Goal: Information Seeking & Learning: Learn about a topic

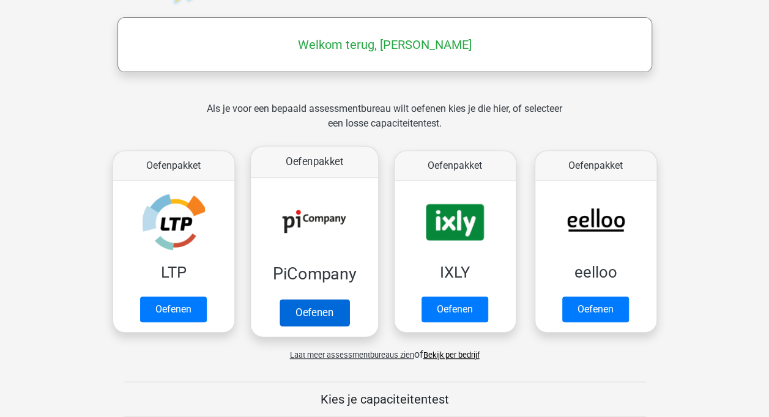
scroll to position [183, 0]
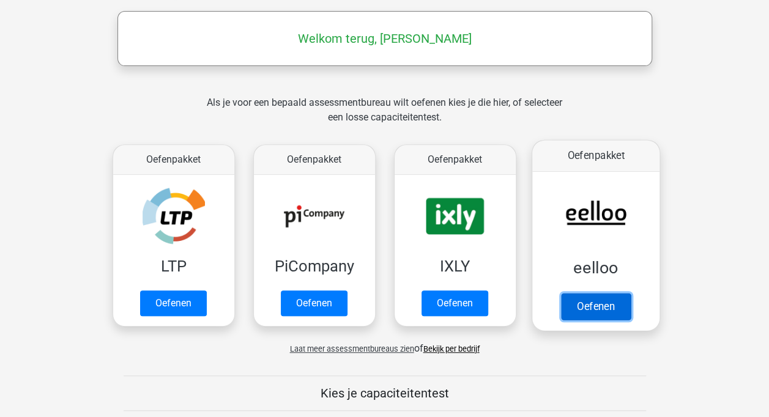
click at [608, 310] on link "Oefenen" at bounding box center [595, 306] width 70 height 27
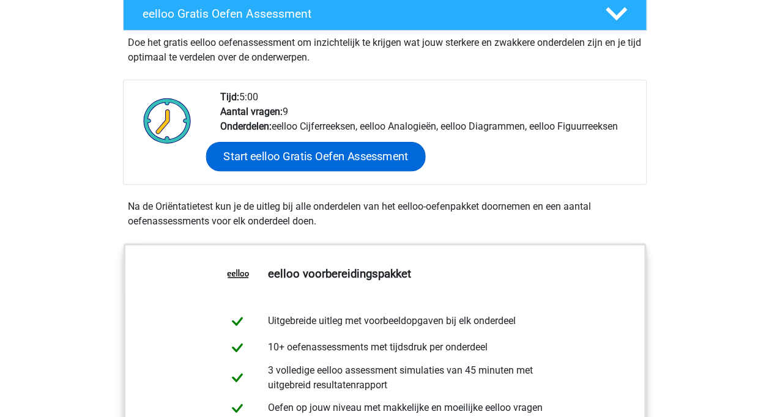
scroll to position [306, 0]
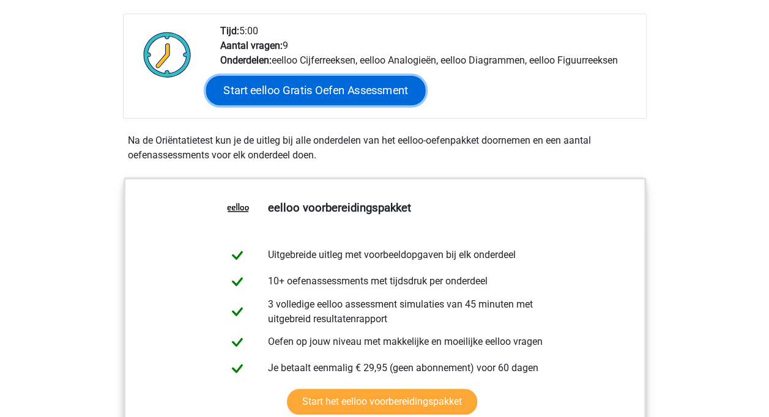
click at [355, 82] on link "Start eelloo Gratis Oefen Assessment" at bounding box center [316, 90] width 220 height 29
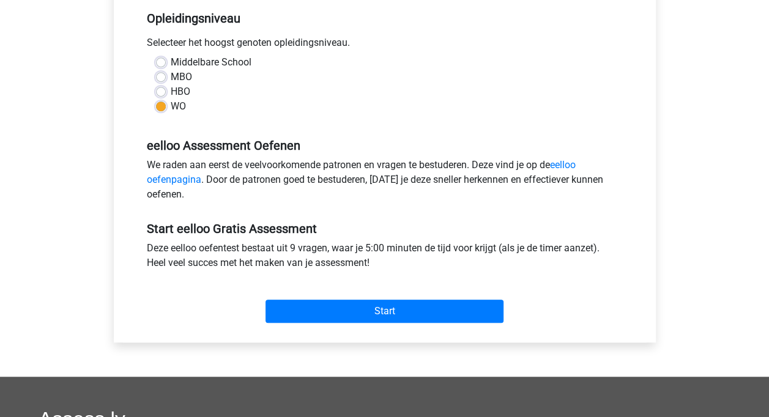
scroll to position [306, 0]
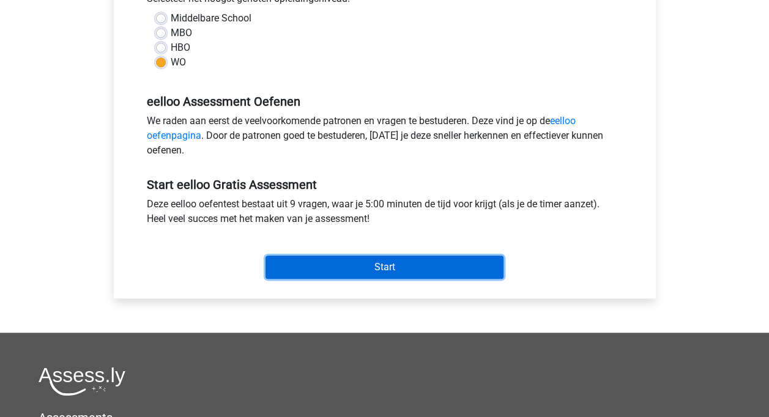
click at [366, 271] on input "Start" at bounding box center [384, 267] width 238 height 23
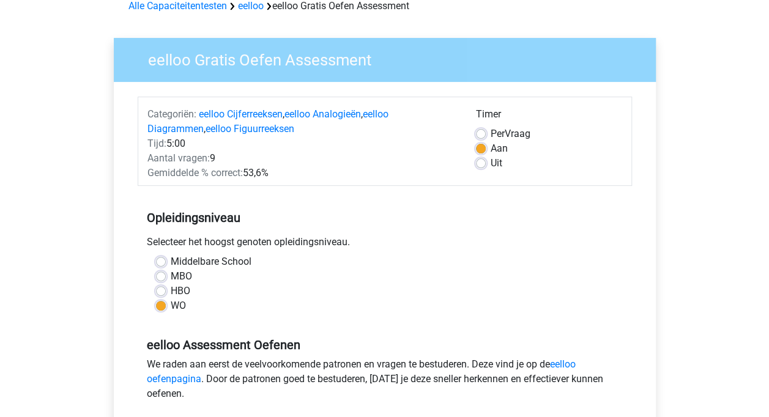
scroll to position [0, 0]
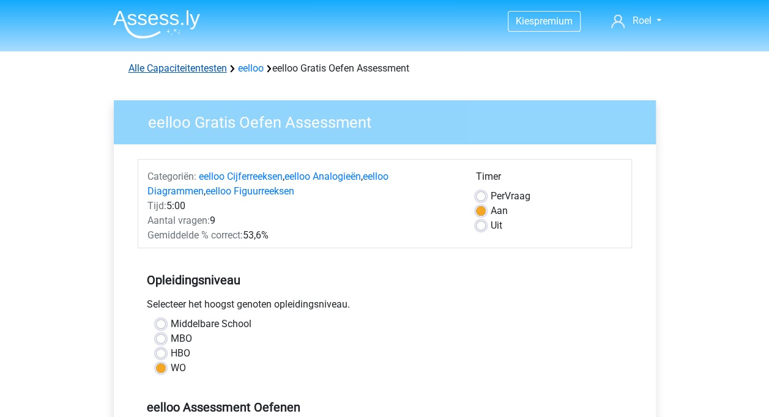
click at [206, 68] on link "Alle Capaciteitentesten" at bounding box center [177, 68] width 98 height 12
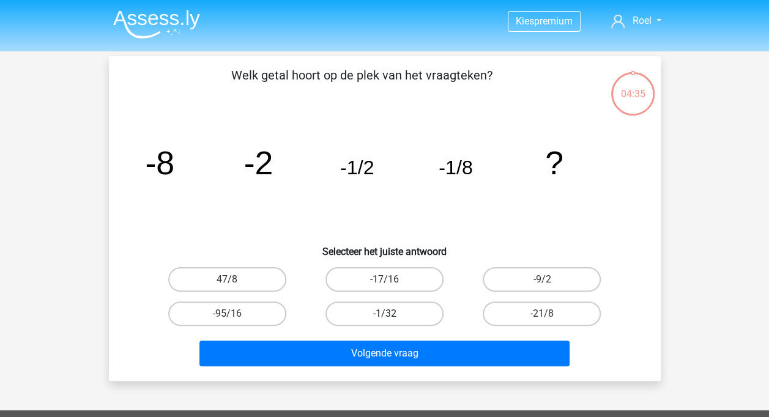
click at [392, 319] on label "-1/32" at bounding box center [384, 314] width 118 height 24
click at [392, 319] on input "-1/32" at bounding box center [388, 318] width 8 height 8
radio input "true"
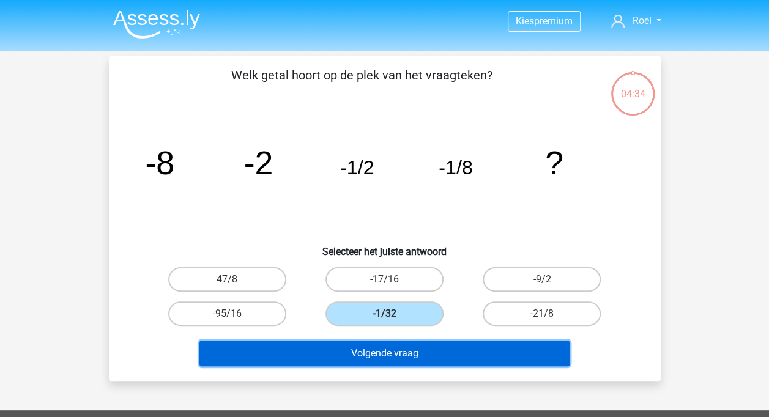
click at [374, 354] on button "Volgende vraag" at bounding box center [384, 354] width 370 height 26
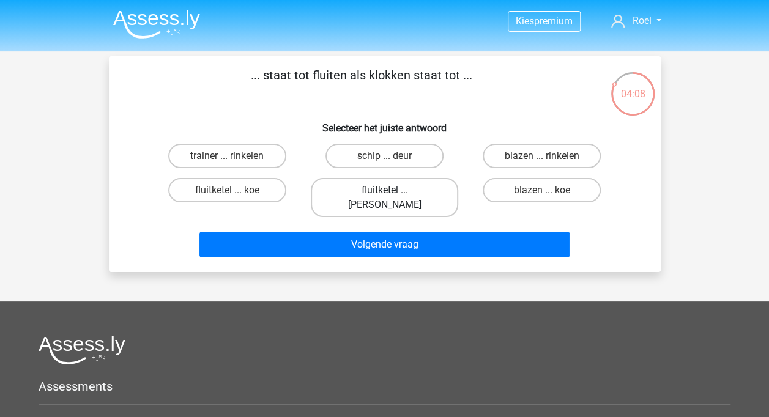
click at [398, 190] on label "fluitketel ... luiden" at bounding box center [384, 197] width 147 height 39
click at [392, 190] on input "fluitketel ... luiden" at bounding box center [388, 194] width 8 height 8
radio input "true"
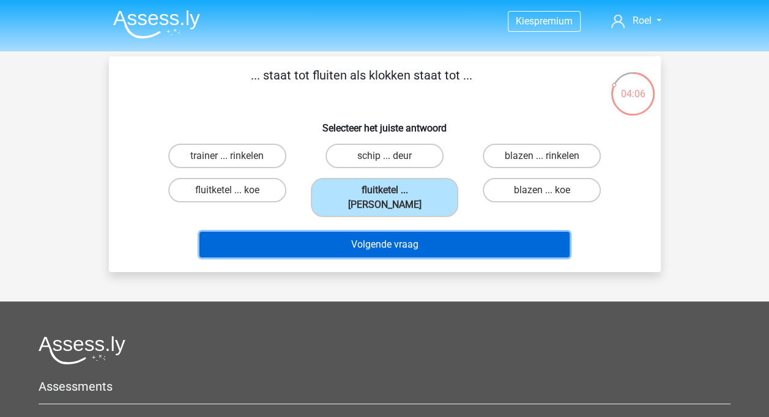
click at [399, 232] on button "Volgende vraag" at bounding box center [384, 245] width 370 height 26
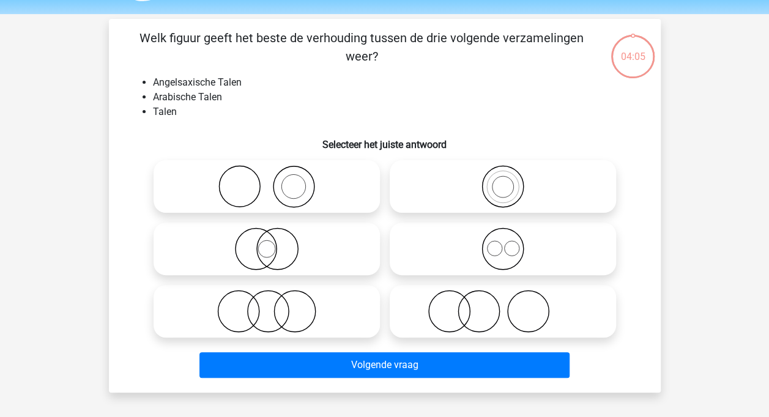
scroll to position [56, 0]
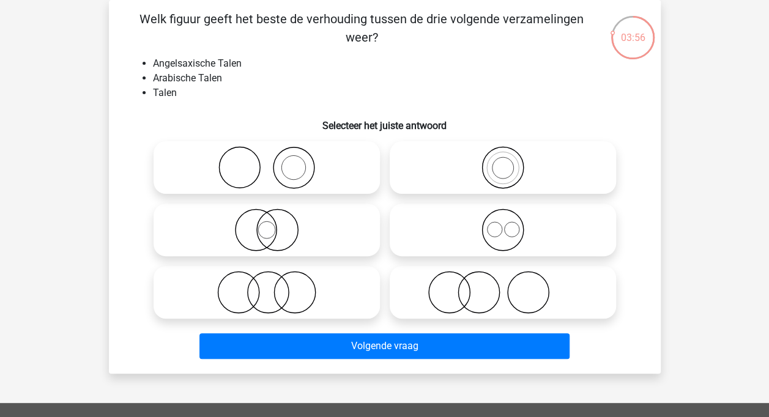
click at [506, 234] on icon at bounding box center [503, 230] width 217 height 43
click at [506, 224] on input "radio" at bounding box center [507, 220] width 8 height 8
radio input "true"
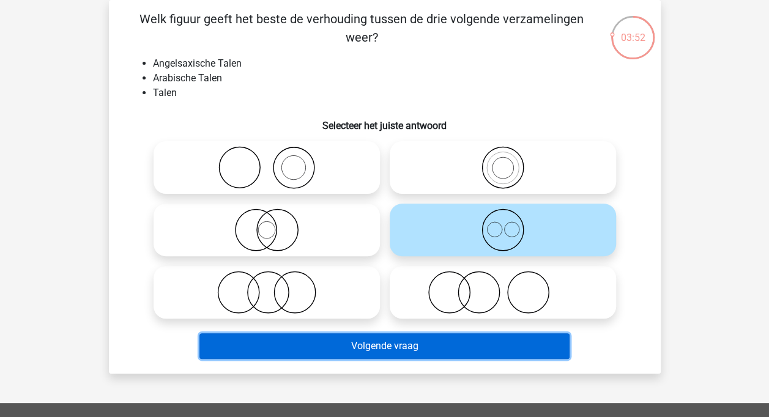
click at [344, 350] on button "Volgende vraag" at bounding box center [384, 346] width 370 height 26
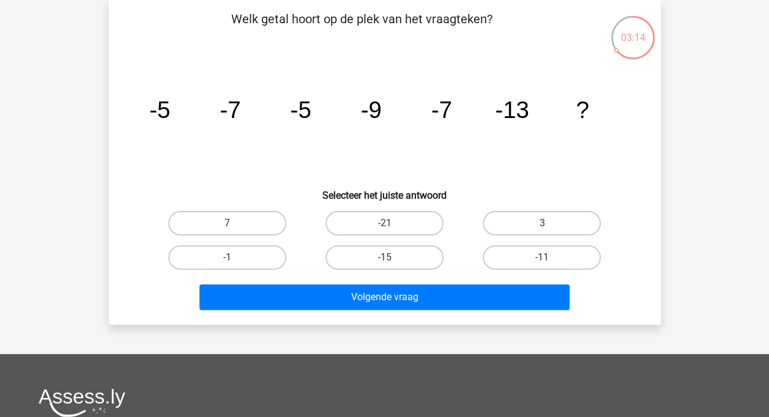
click at [386, 259] on input "-15" at bounding box center [388, 262] width 8 height 8
radio input "true"
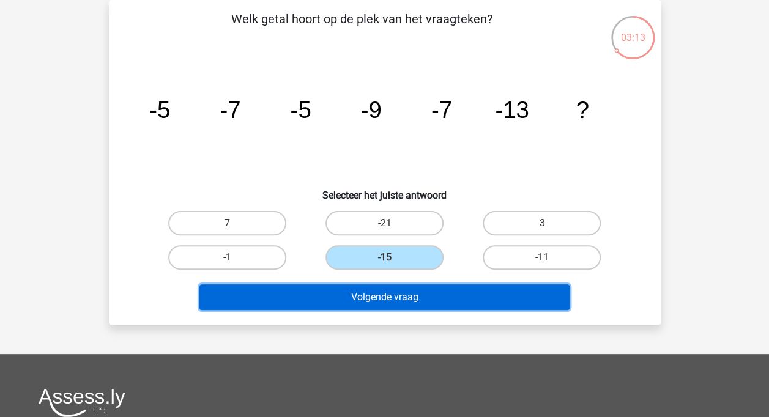
click at [385, 298] on button "Volgende vraag" at bounding box center [384, 297] width 370 height 26
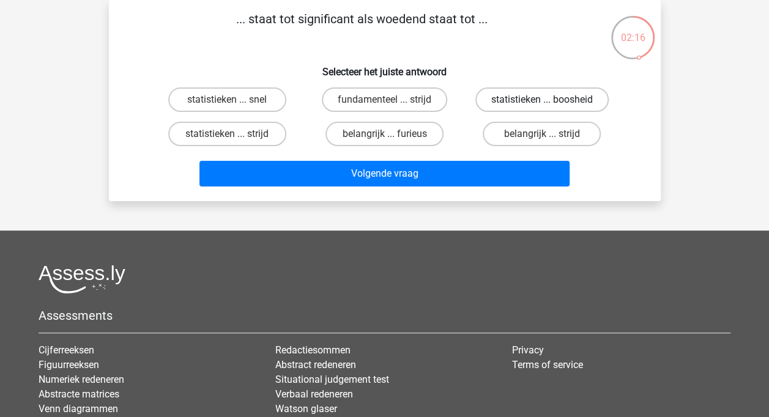
click at [533, 102] on label "statistieken ... boosheid" at bounding box center [541, 99] width 133 height 24
click at [542, 102] on input "statistieken ... boosheid" at bounding box center [546, 104] width 8 height 8
radio input "true"
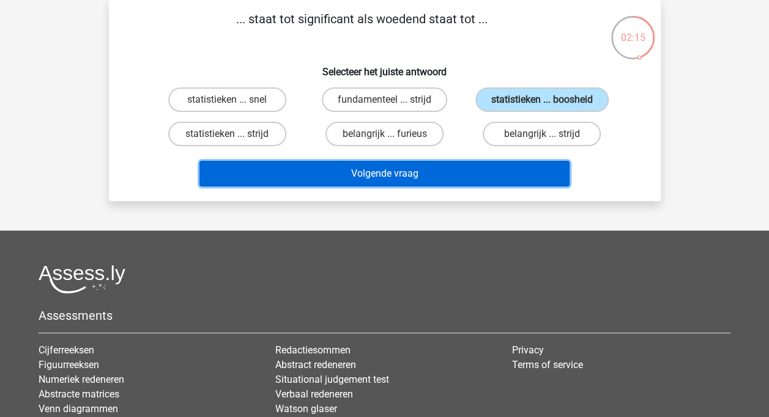
click at [426, 179] on button "Volgende vraag" at bounding box center [384, 174] width 370 height 26
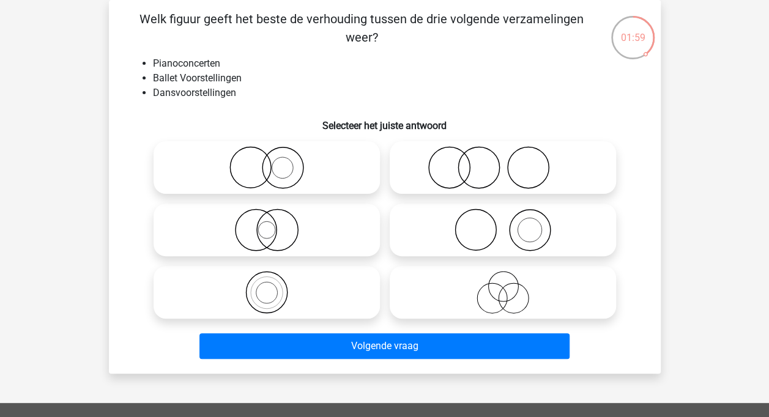
click at [473, 222] on icon at bounding box center [503, 230] width 217 height 43
click at [503, 222] on input "radio" at bounding box center [507, 220] width 8 height 8
radio input "true"
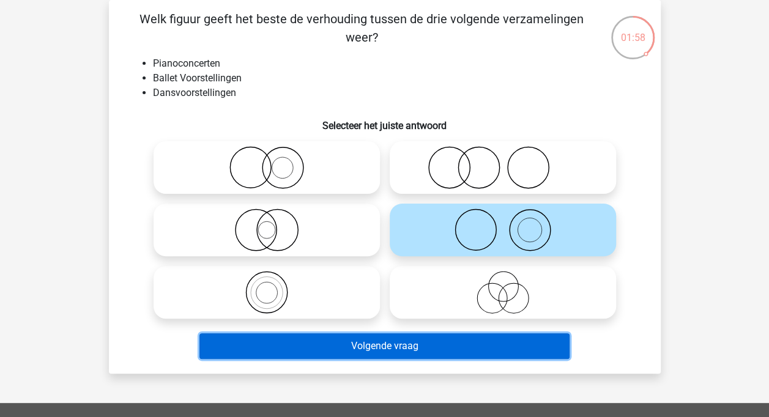
click at [398, 346] on button "Volgende vraag" at bounding box center [384, 346] width 370 height 26
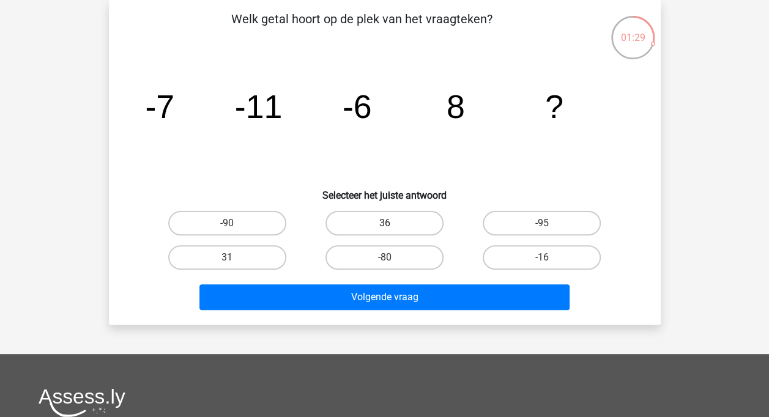
click at [404, 227] on label "36" at bounding box center [384, 223] width 118 height 24
click at [392, 227] on input "36" at bounding box center [388, 227] width 8 height 8
radio input "true"
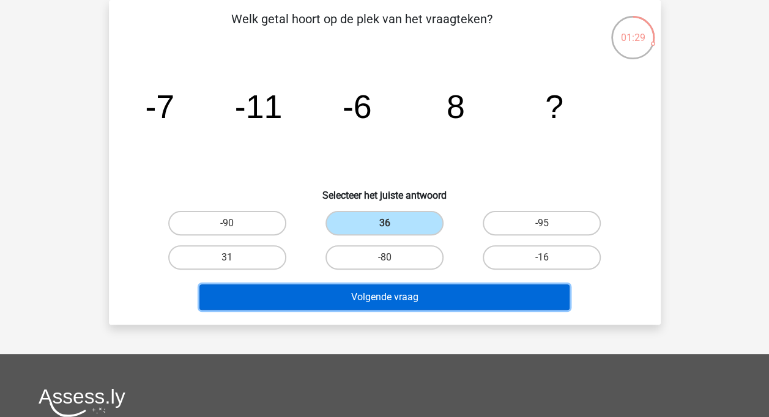
click at [409, 296] on button "Volgende vraag" at bounding box center [384, 297] width 370 height 26
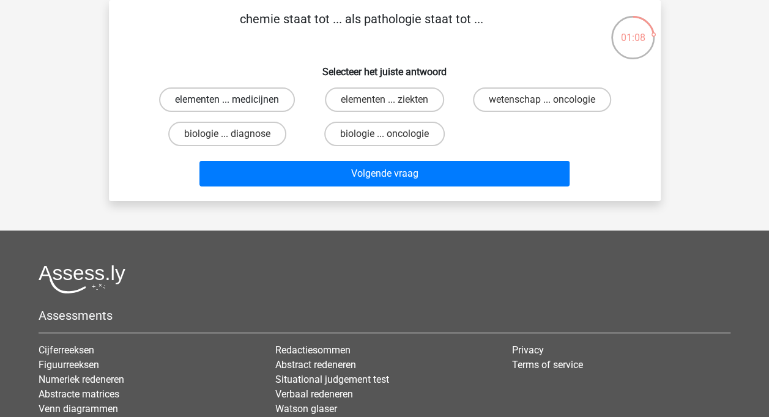
click at [267, 102] on label "elementen ... medicijnen" at bounding box center [227, 99] width 136 height 24
click at [235, 102] on input "elementen ... medicijnen" at bounding box center [231, 104] width 8 height 8
radio input "true"
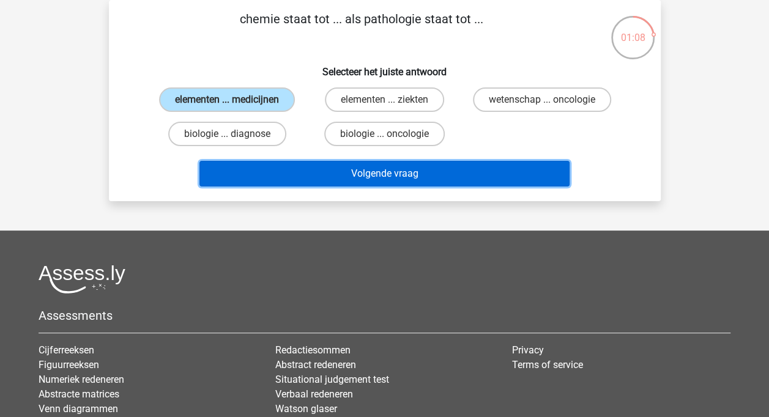
click at [319, 168] on button "Volgende vraag" at bounding box center [384, 174] width 370 height 26
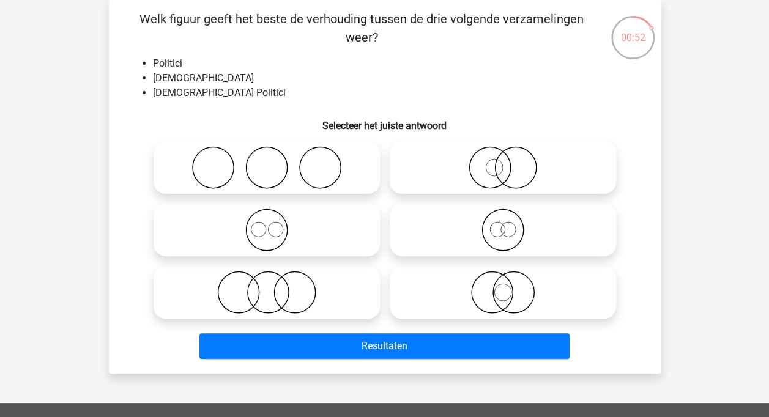
click at [495, 176] on circle at bounding box center [494, 167] width 17 height 17
click at [503, 161] on input "radio" at bounding box center [507, 158] width 8 height 8
radio input "true"
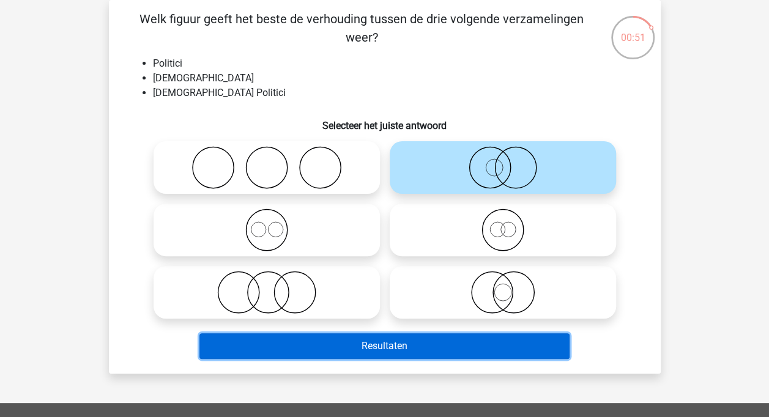
click at [382, 341] on button "Resultaten" at bounding box center [384, 346] width 370 height 26
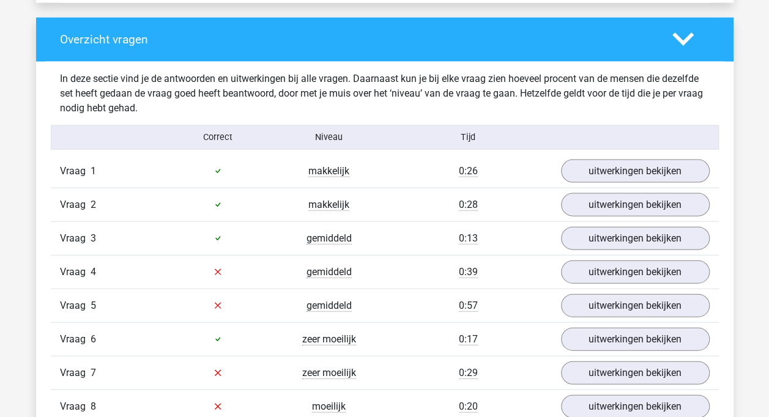
scroll to position [1284, 0]
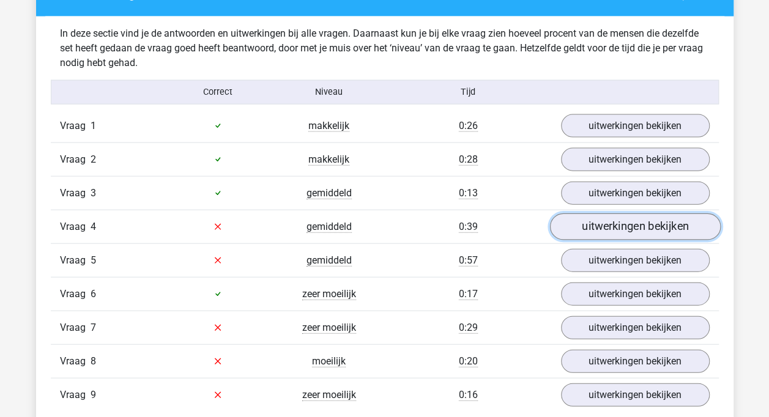
click at [633, 226] on link "uitwerkingen bekijken" at bounding box center [634, 226] width 171 height 27
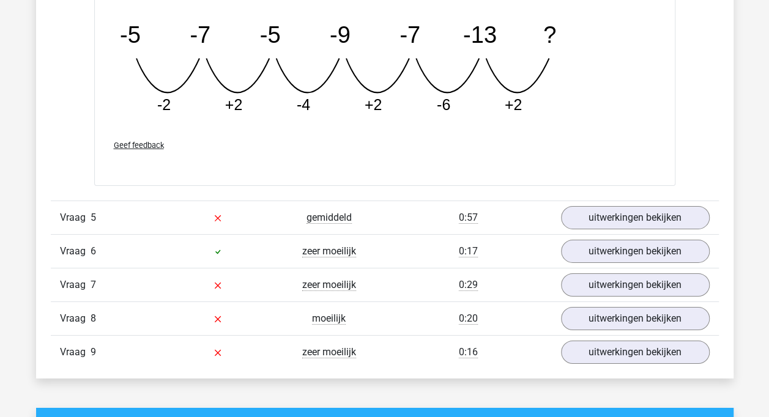
scroll to position [1896, 0]
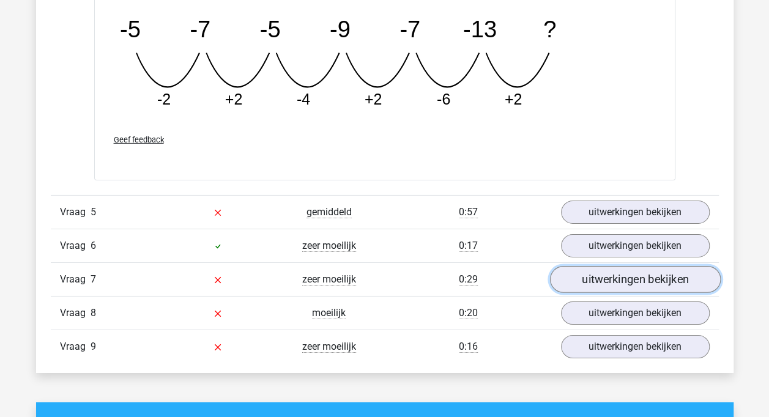
click at [641, 268] on link "uitwerkingen bekijken" at bounding box center [634, 279] width 171 height 27
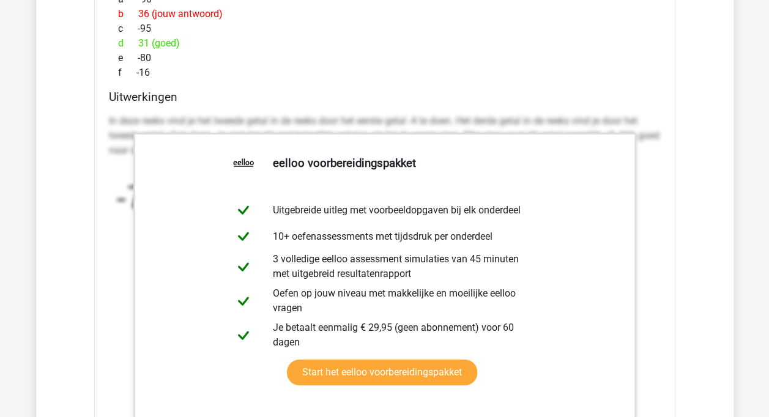
scroll to position [2385, 0]
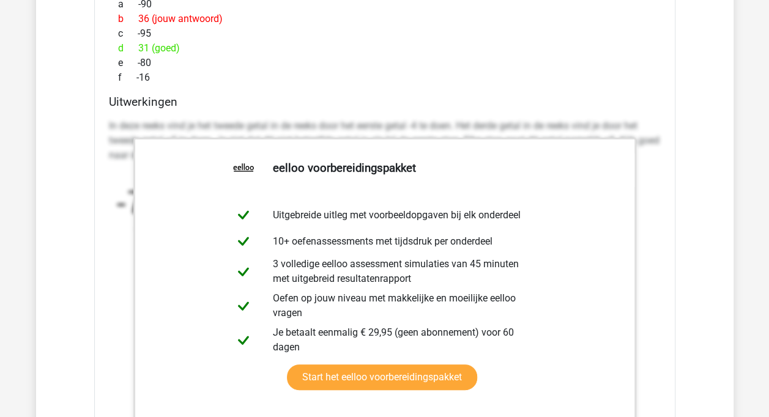
click at [242, 114] on div "In deze reeks vind je het tweede getal in de reeks door het eerste getal -4 te …" at bounding box center [385, 237] width 552 height 247
click at [240, 119] on p "In deze reeks vind je het tweede getal in de reeks door het eerste getal -4 te …" at bounding box center [385, 141] width 552 height 44
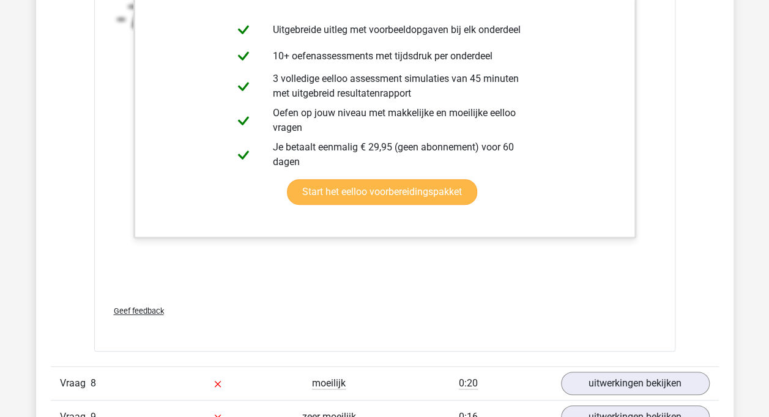
scroll to position [2630, 0]
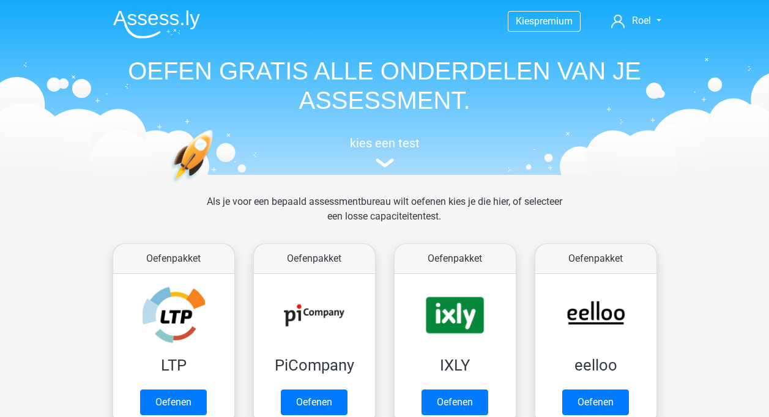
scroll to position [519, 0]
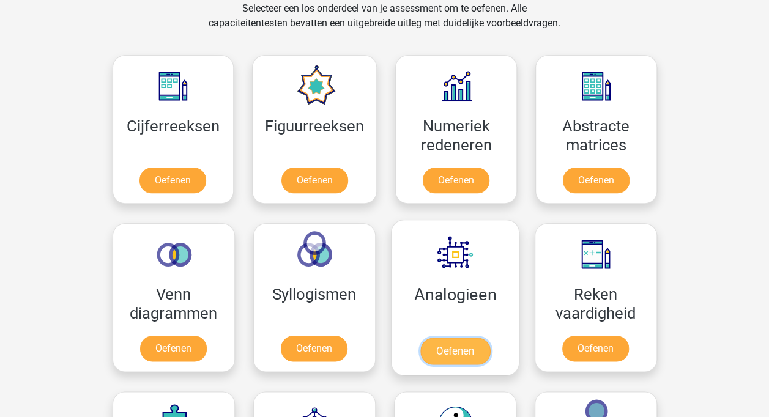
click at [476, 352] on link "Oefenen" at bounding box center [455, 351] width 70 height 27
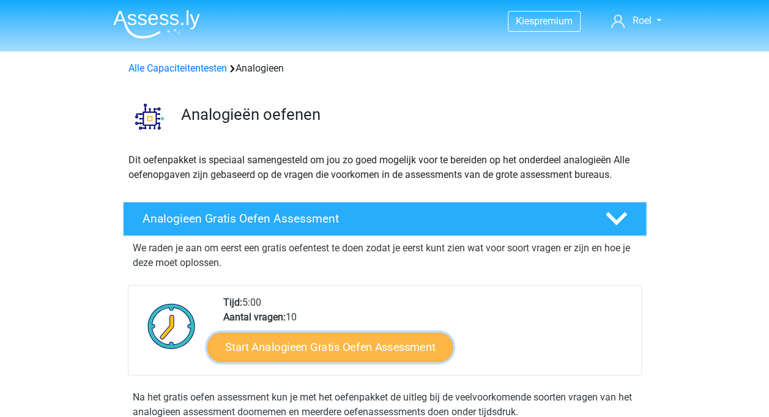
click at [364, 346] on link "Start Analogieen Gratis Oefen Assessment" at bounding box center [329, 346] width 245 height 29
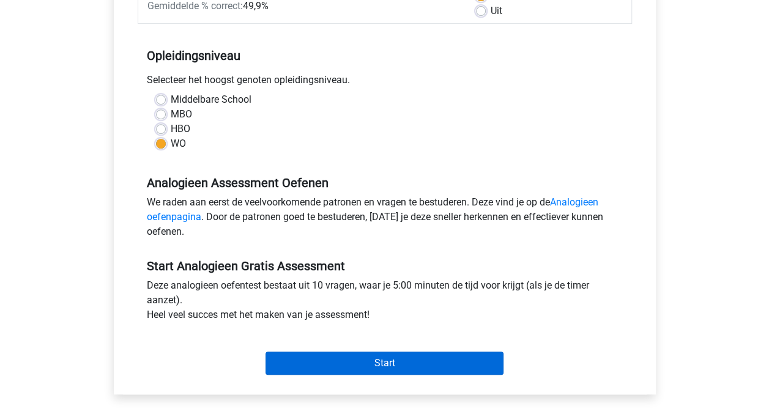
scroll to position [245, 0]
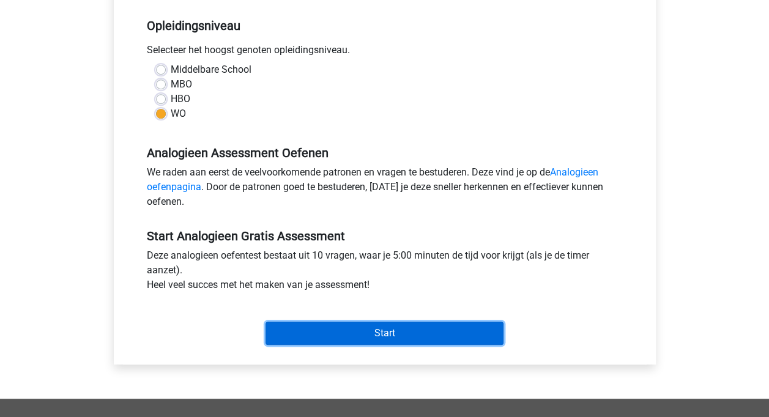
click at [361, 332] on input "Start" at bounding box center [384, 333] width 238 height 23
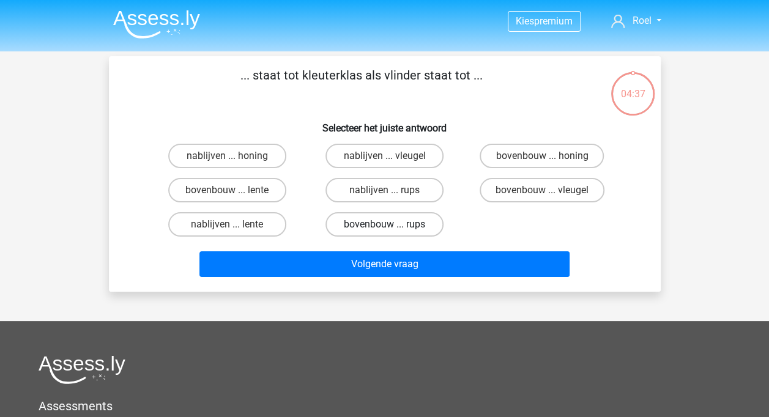
click at [395, 223] on label "bovenbouw ... rups" at bounding box center [384, 224] width 118 height 24
click at [392, 224] on input "bovenbouw ... rups" at bounding box center [388, 228] width 8 height 8
radio input "true"
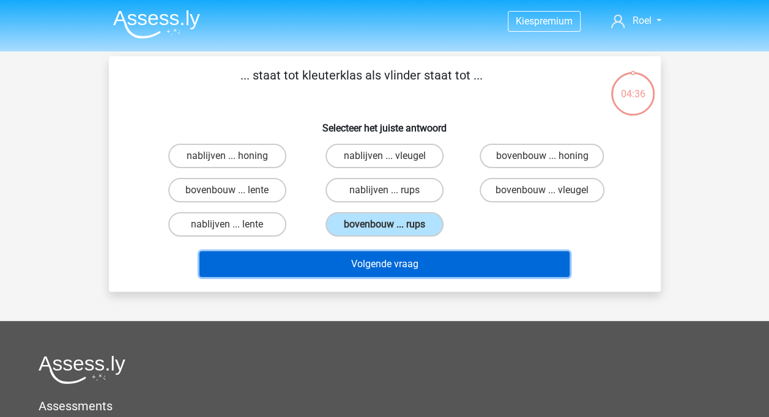
click at [391, 258] on button "Volgende vraag" at bounding box center [384, 264] width 370 height 26
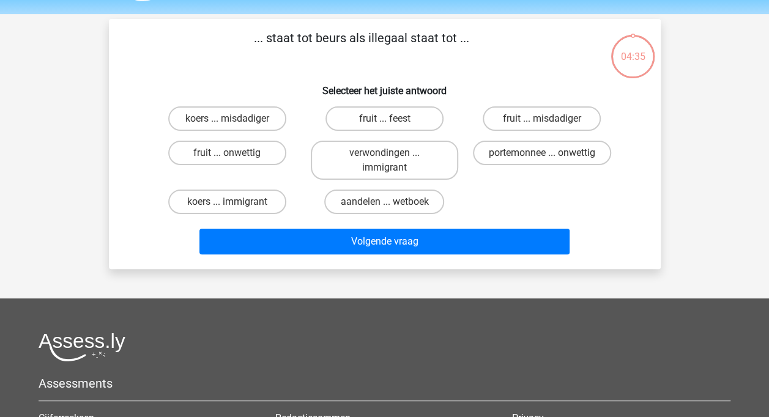
scroll to position [56, 0]
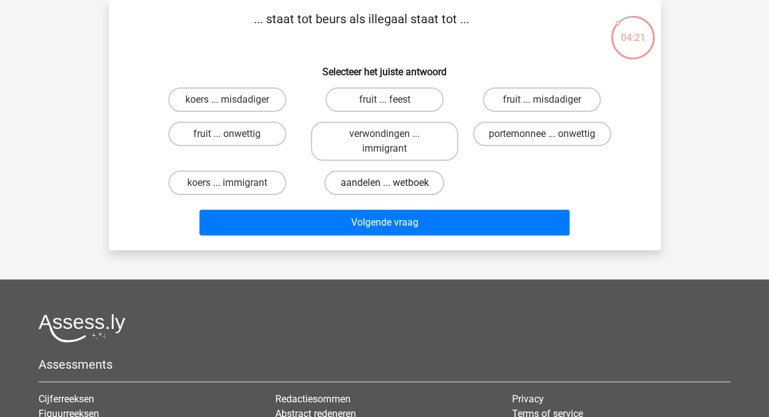
click at [361, 187] on label "aandelen ... wetboek" at bounding box center [384, 183] width 120 height 24
click at [384, 187] on input "aandelen ... wetboek" at bounding box center [388, 187] width 8 height 8
radio input "true"
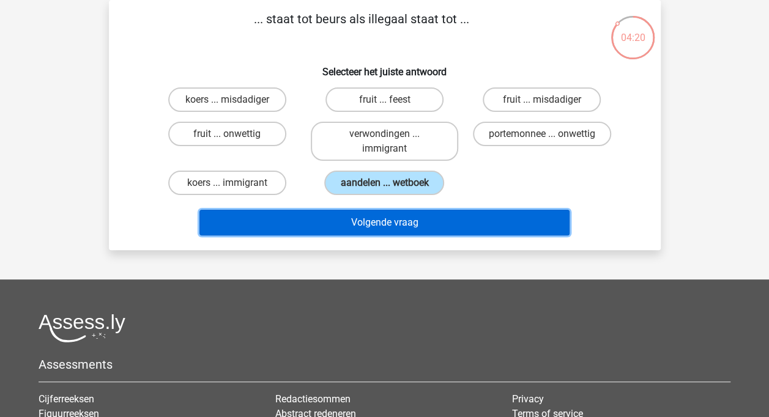
click at [366, 217] on button "Volgende vraag" at bounding box center [384, 223] width 370 height 26
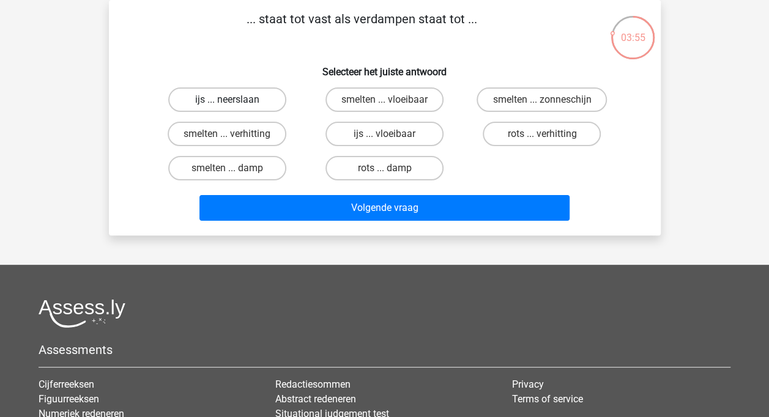
click at [239, 106] on label "ijs ... neerslaan" at bounding box center [227, 99] width 118 height 24
click at [235, 106] on input "ijs ... neerslaan" at bounding box center [231, 104] width 8 height 8
radio input "true"
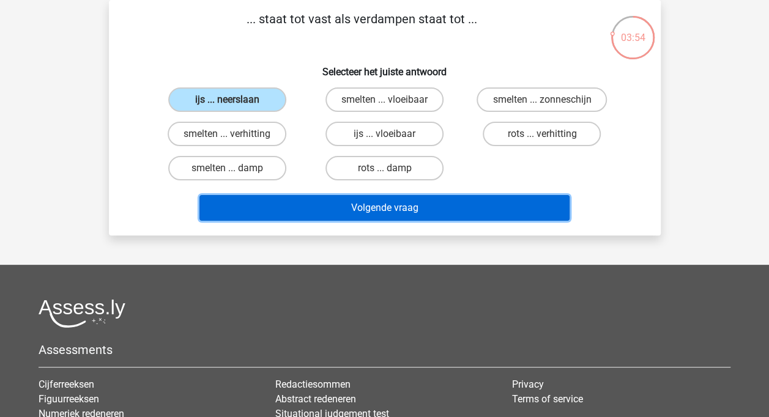
click at [287, 203] on button "Volgende vraag" at bounding box center [384, 208] width 370 height 26
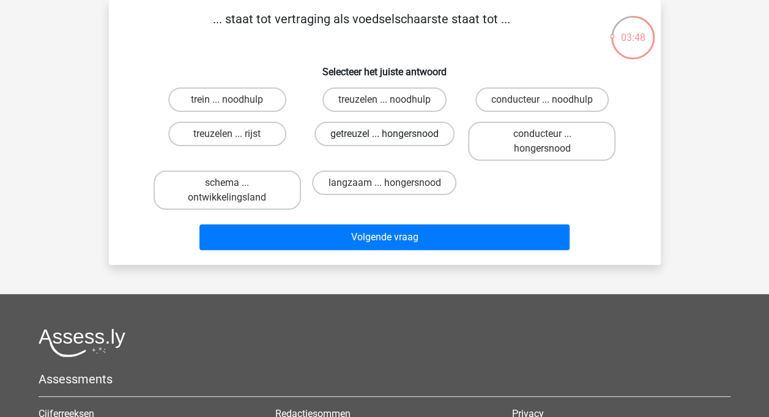
click at [363, 137] on label "getreuzel ... hongersnood" at bounding box center [384, 134] width 140 height 24
click at [384, 137] on input "getreuzel ... hongersnood" at bounding box center [388, 138] width 8 height 8
radio input "true"
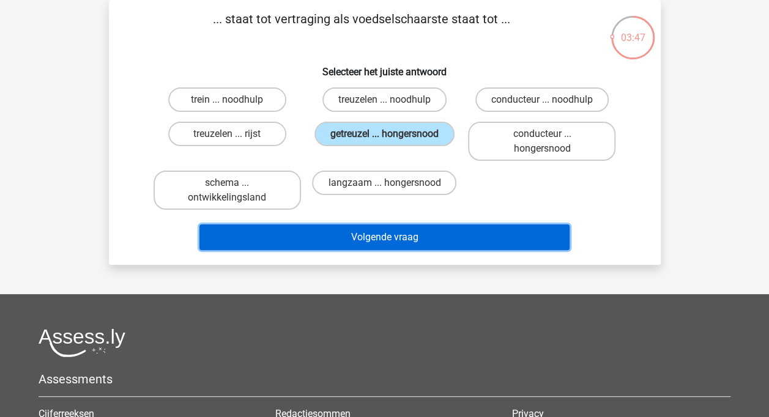
click at [369, 232] on button "Volgende vraag" at bounding box center [384, 237] width 370 height 26
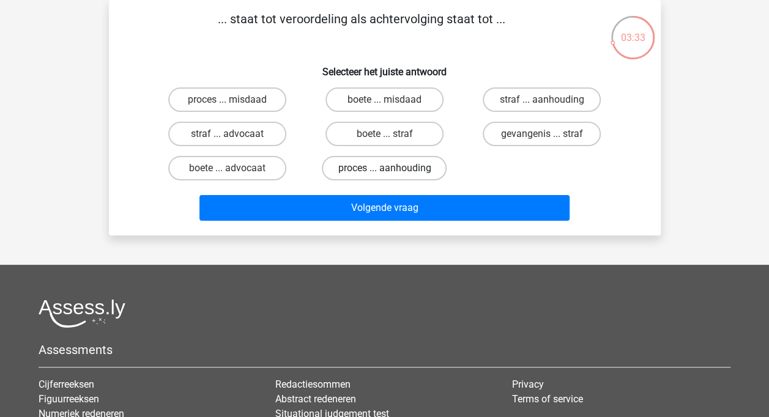
click at [383, 174] on label "proces ... aanhouding" at bounding box center [384, 168] width 125 height 24
click at [384, 174] on input "proces ... aanhouding" at bounding box center [388, 172] width 8 height 8
radio input "true"
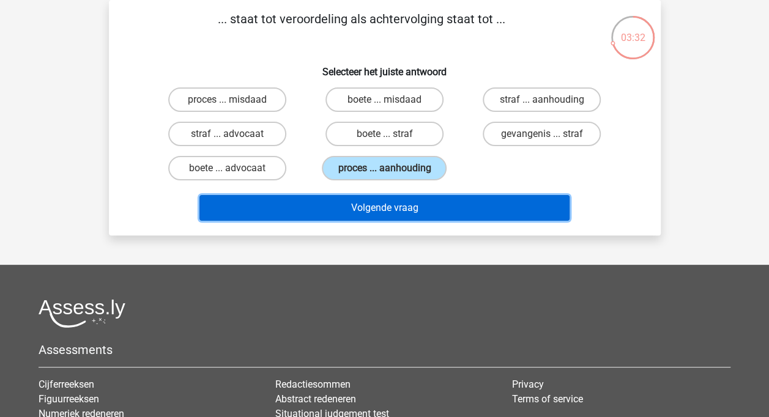
click at [384, 210] on button "Volgende vraag" at bounding box center [384, 208] width 370 height 26
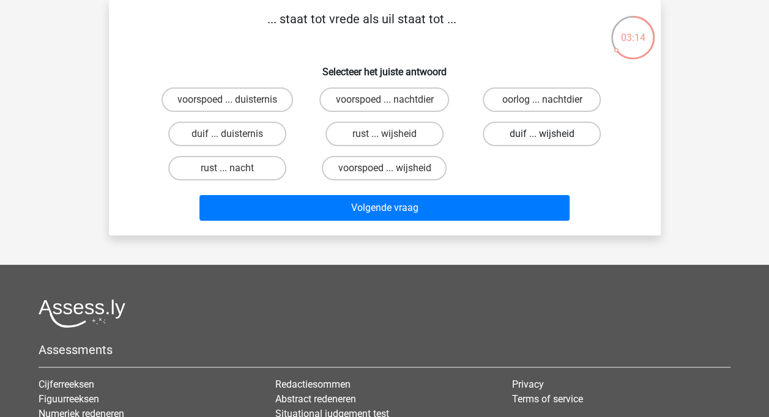
click at [533, 135] on label "duif ... wijsheid" at bounding box center [542, 134] width 118 height 24
click at [542, 135] on input "duif ... wijsheid" at bounding box center [546, 138] width 8 height 8
radio input "true"
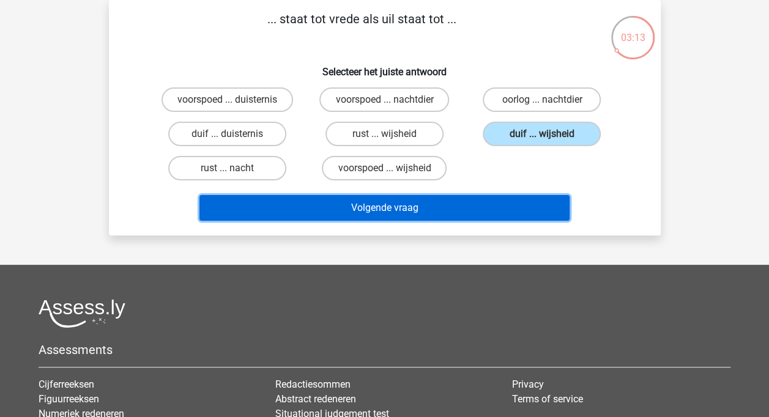
click at [424, 207] on button "Volgende vraag" at bounding box center [384, 208] width 370 height 26
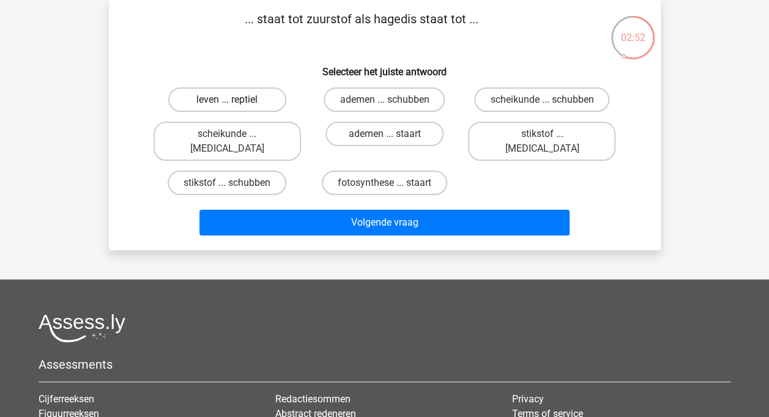
click at [229, 96] on label "leven ... reptiel" at bounding box center [227, 99] width 118 height 24
click at [229, 100] on input "leven ... reptiel" at bounding box center [231, 104] width 8 height 8
radio input "true"
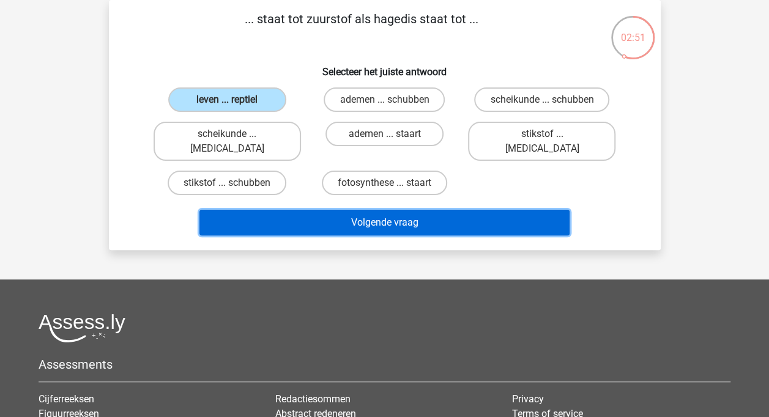
click at [363, 210] on button "Volgende vraag" at bounding box center [384, 223] width 370 height 26
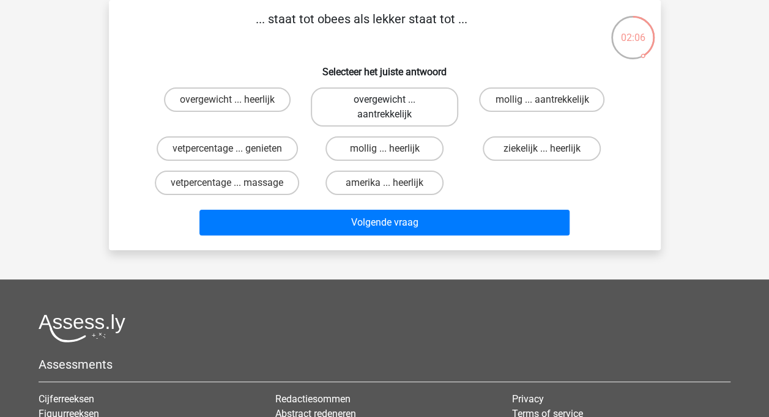
click at [350, 119] on label "overgewicht ... aantrekkelijk" at bounding box center [384, 106] width 147 height 39
click at [384, 108] on input "overgewicht ... aantrekkelijk" at bounding box center [388, 104] width 8 height 8
radio input "true"
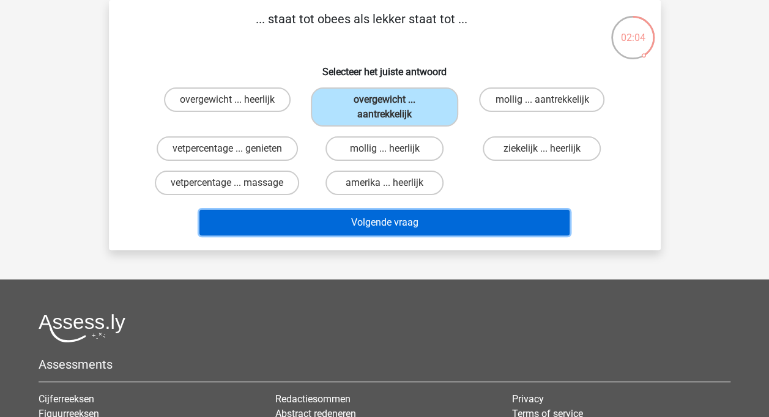
click at [397, 225] on button "Volgende vraag" at bounding box center [384, 223] width 370 height 26
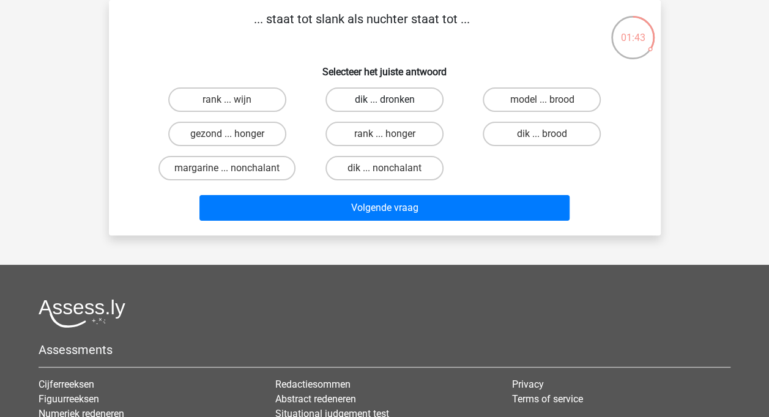
click at [393, 104] on label "dik ... dronken" at bounding box center [384, 99] width 118 height 24
click at [392, 104] on input "dik ... dronken" at bounding box center [388, 104] width 8 height 8
radio input "true"
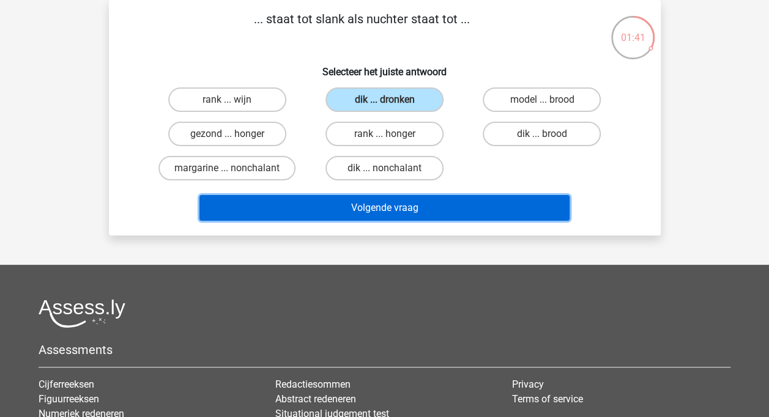
click at [393, 217] on button "Volgende vraag" at bounding box center [384, 208] width 370 height 26
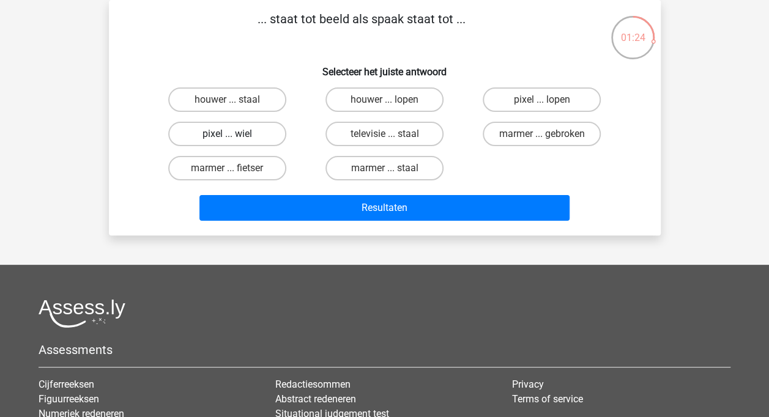
click at [221, 131] on label "pixel ... wiel" at bounding box center [227, 134] width 118 height 24
click at [227, 134] on input "pixel ... wiel" at bounding box center [231, 138] width 8 height 8
radio input "true"
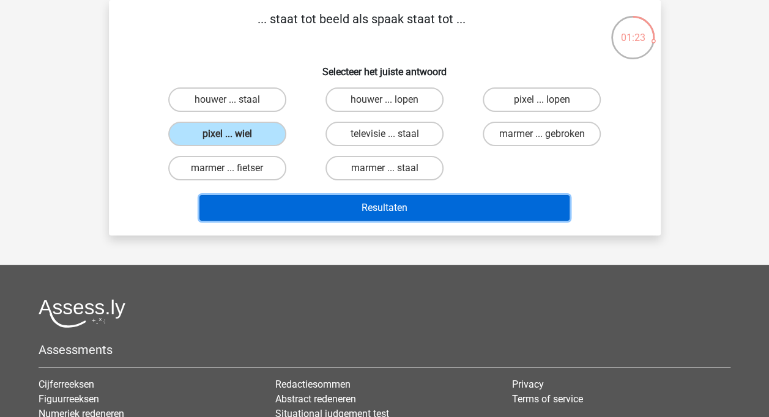
click at [370, 203] on button "Resultaten" at bounding box center [384, 208] width 370 height 26
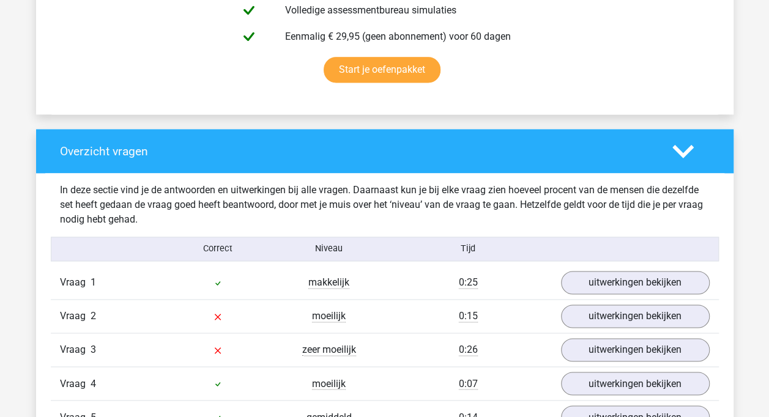
scroll to position [856, 0]
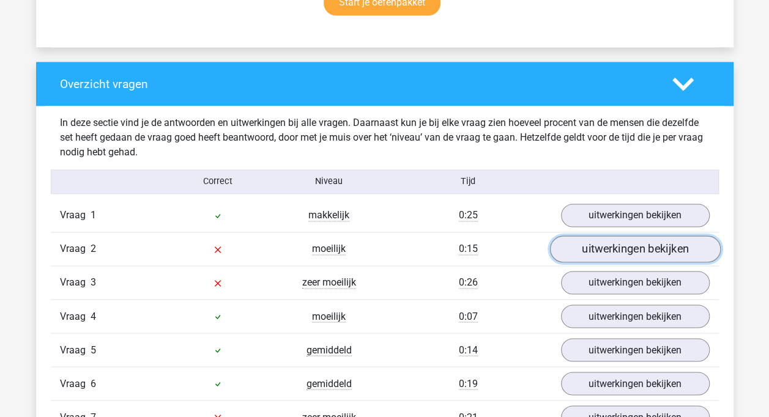
click at [635, 245] on link "uitwerkingen bekijken" at bounding box center [634, 248] width 171 height 27
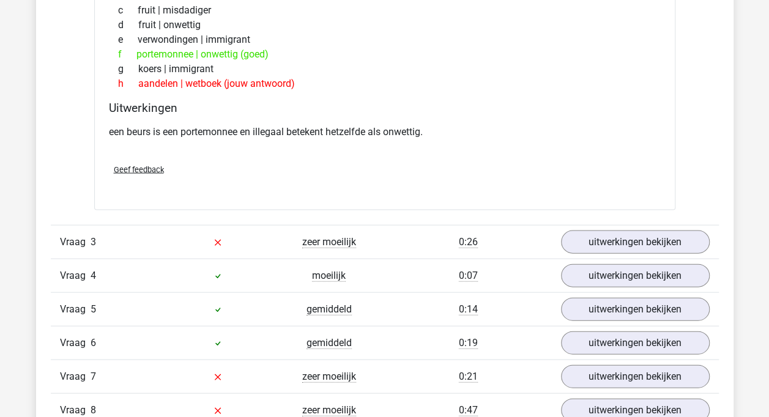
scroll to position [1223, 0]
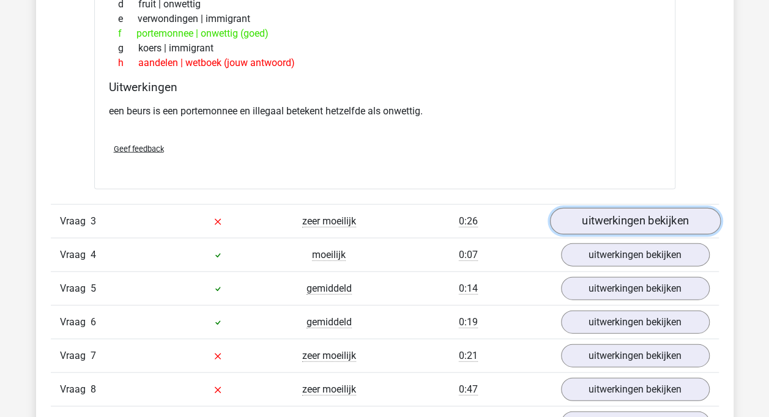
click at [629, 220] on link "uitwerkingen bekijken" at bounding box center [634, 221] width 171 height 27
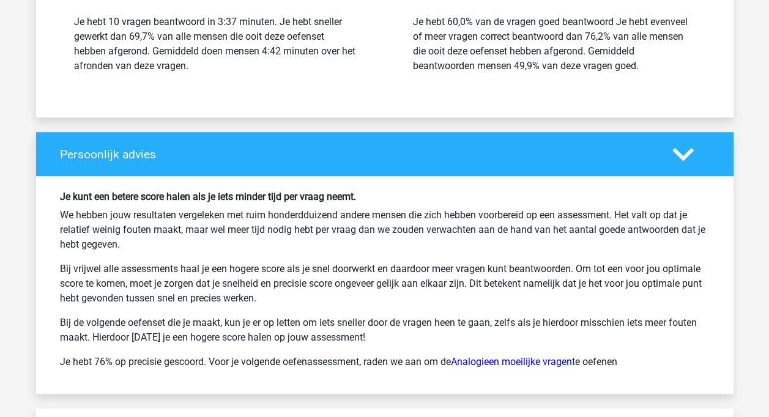
scroll to position [2691, 0]
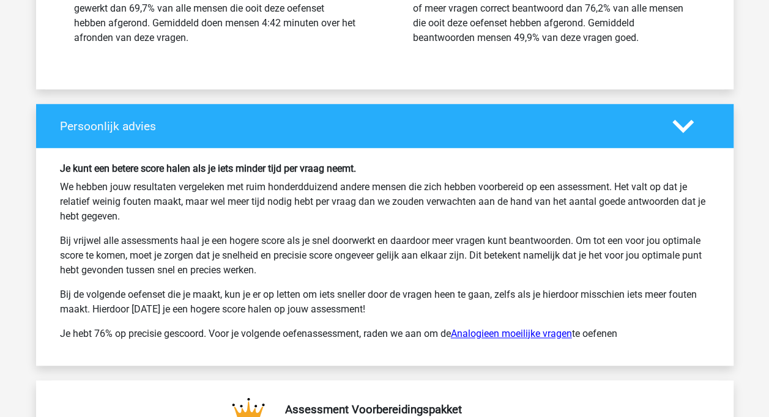
click at [508, 328] on link "Analogieen moeilijke vragen" at bounding box center [511, 334] width 121 height 12
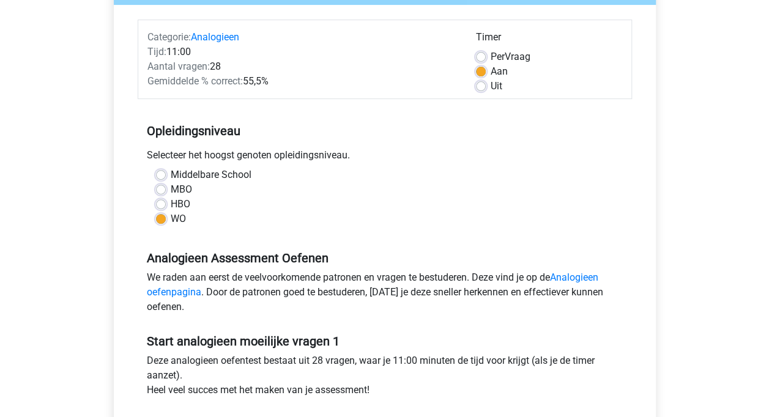
scroll to position [306, 0]
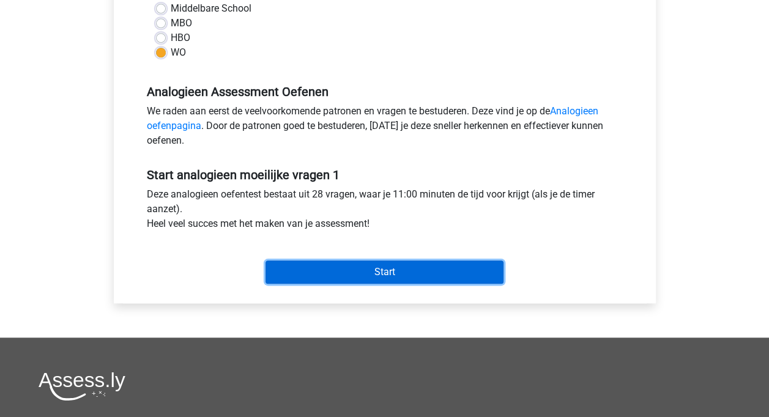
click at [371, 269] on input "Start" at bounding box center [384, 272] width 238 height 23
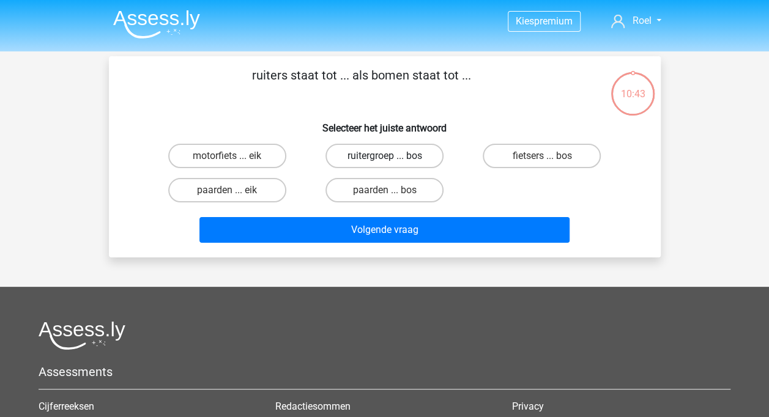
click at [379, 159] on label "ruitergroep ... bos" at bounding box center [384, 156] width 118 height 24
click at [384, 159] on input "ruitergroep ... bos" at bounding box center [388, 160] width 8 height 8
radio input "true"
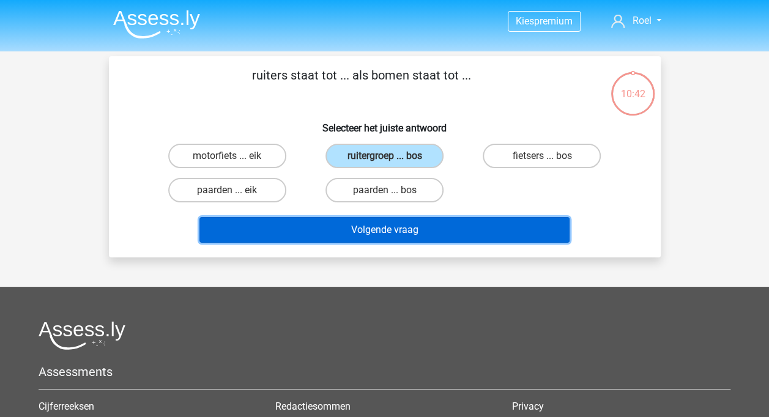
click at [422, 239] on button "Volgende vraag" at bounding box center [384, 230] width 370 height 26
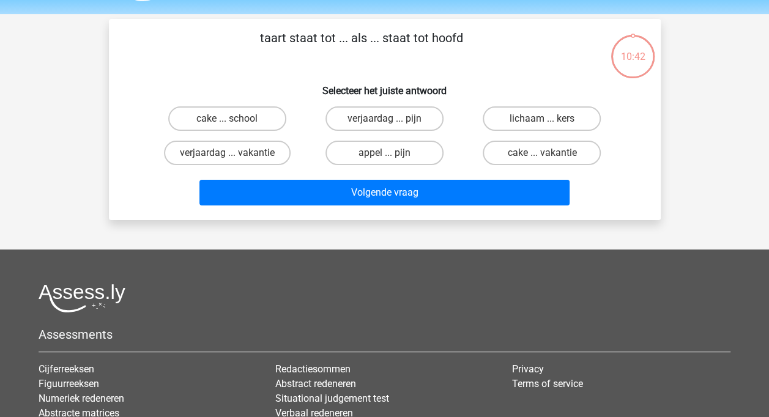
scroll to position [56, 0]
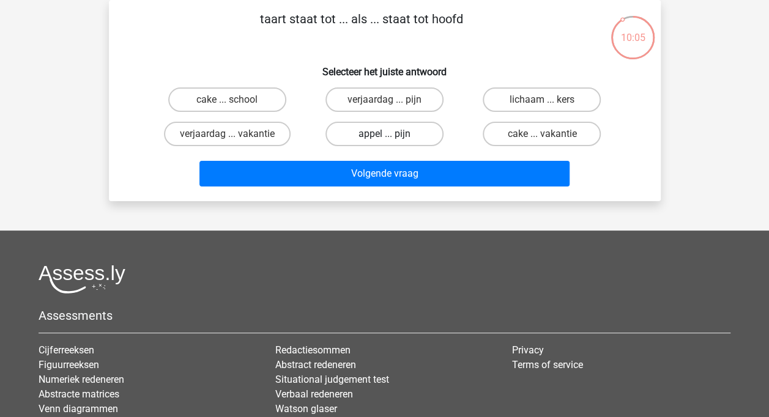
click at [372, 132] on label "appel ... pijn" at bounding box center [384, 134] width 118 height 24
click at [384, 134] on input "appel ... pijn" at bounding box center [388, 138] width 8 height 8
radio input "true"
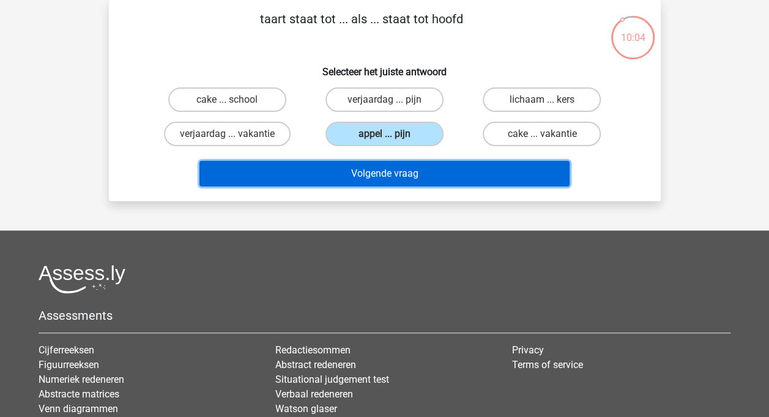
click at [379, 171] on button "Volgende vraag" at bounding box center [384, 174] width 370 height 26
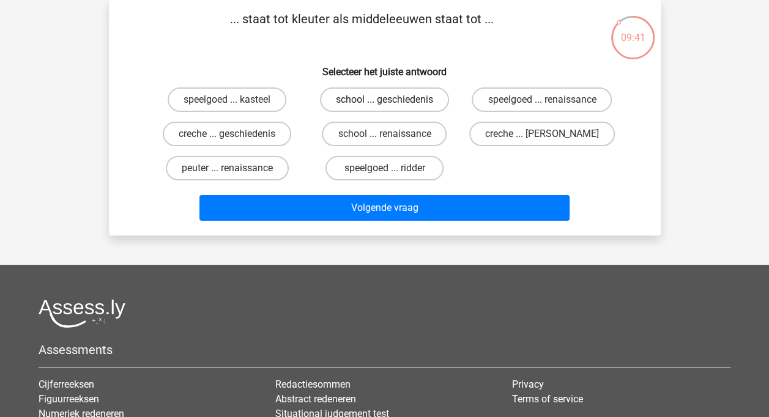
click at [392, 100] on label "school ... geschiedenis" at bounding box center [384, 99] width 129 height 24
click at [392, 100] on input "school ... geschiedenis" at bounding box center [388, 104] width 8 height 8
radio input "true"
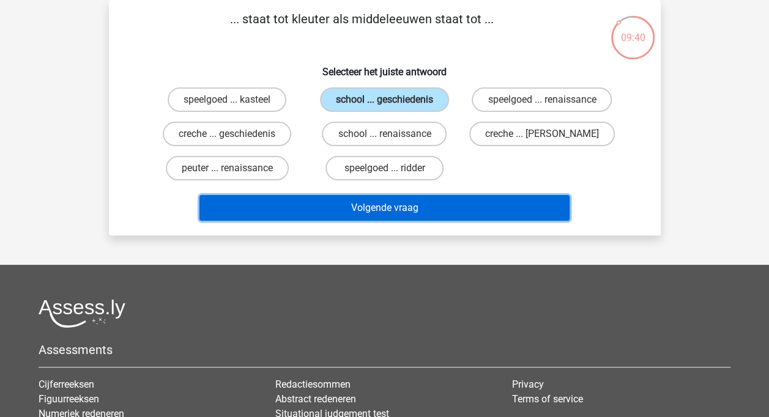
click at [378, 204] on button "Volgende vraag" at bounding box center [384, 208] width 370 height 26
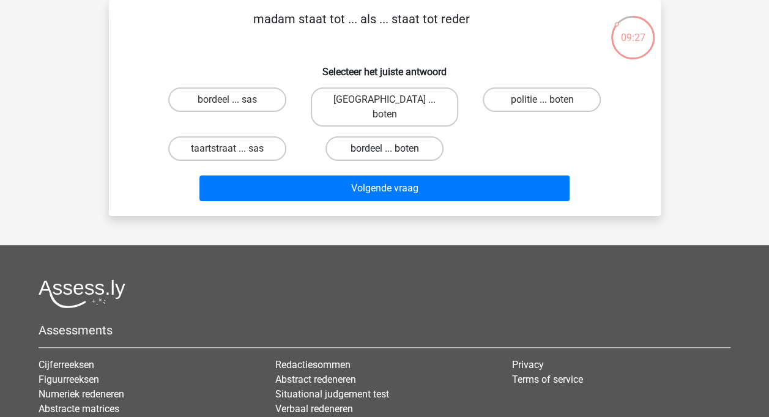
click at [383, 136] on label "bordeel ... boten" at bounding box center [384, 148] width 118 height 24
click at [384, 149] on input "bordeel ... boten" at bounding box center [388, 153] width 8 height 8
radio input "true"
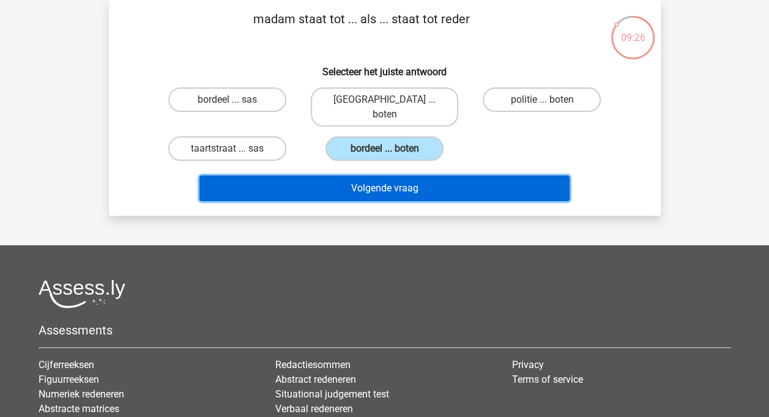
click at [383, 179] on button "Volgende vraag" at bounding box center [384, 189] width 370 height 26
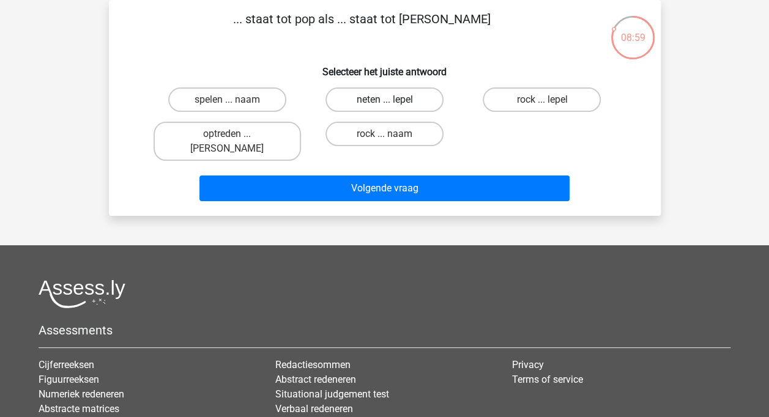
click at [410, 100] on label "neten ... lepel" at bounding box center [384, 99] width 118 height 24
click at [392, 100] on input "neten ... lepel" at bounding box center [388, 104] width 8 height 8
radio input "true"
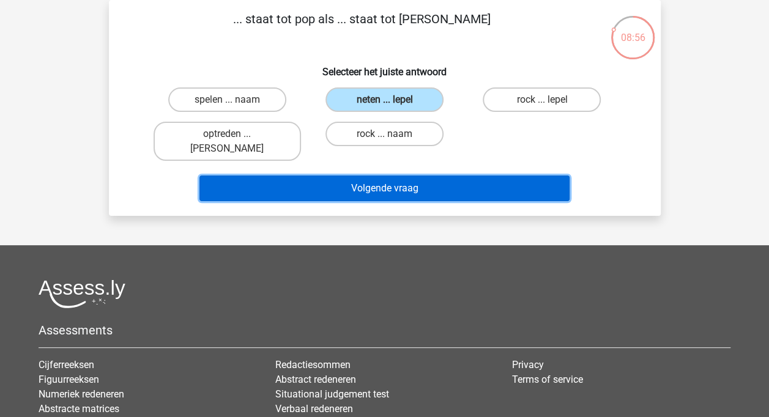
click at [412, 176] on button "Volgende vraag" at bounding box center [384, 189] width 370 height 26
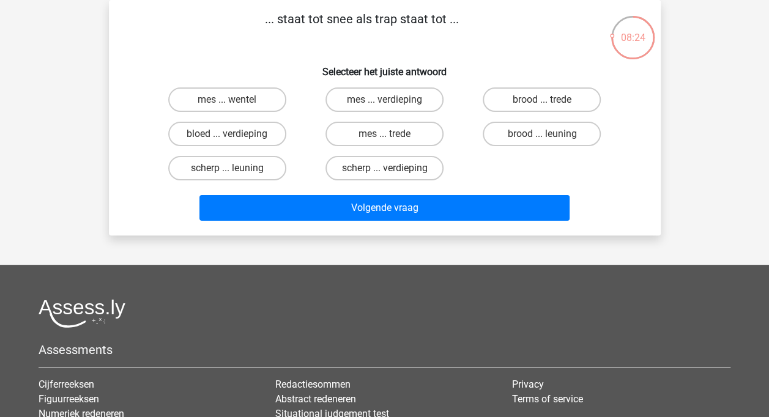
click at [387, 103] on input "mes ... verdieping" at bounding box center [388, 104] width 8 height 8
radio input "true"
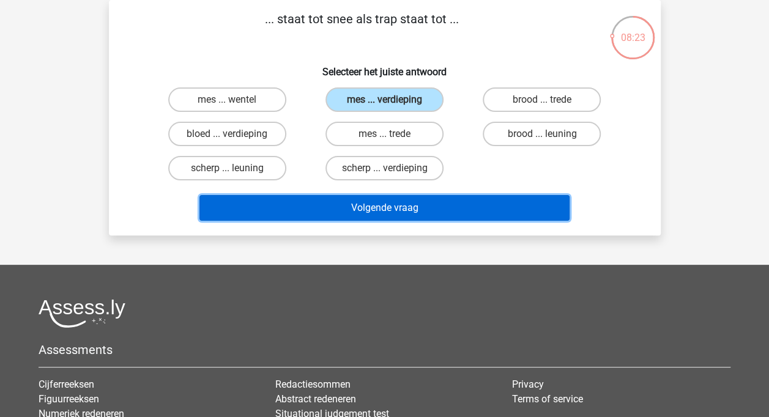
click at [384, 209] on button "Volgende vraag" at bounding box center [384, 208] width 370 height 26
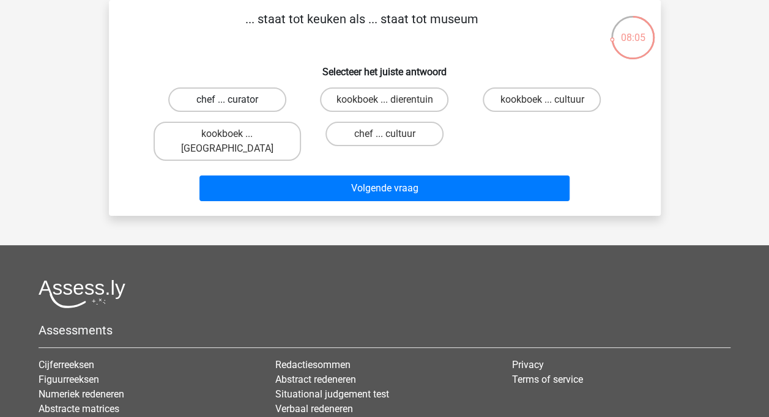
click at [219, 94] on label "chef ... curator" at bounding box center [227, 99] width 118 height 24
click at [227, 100] on input "chef ... curator" at bounding box center [231, 104] width 8 height 8
radio input "true"
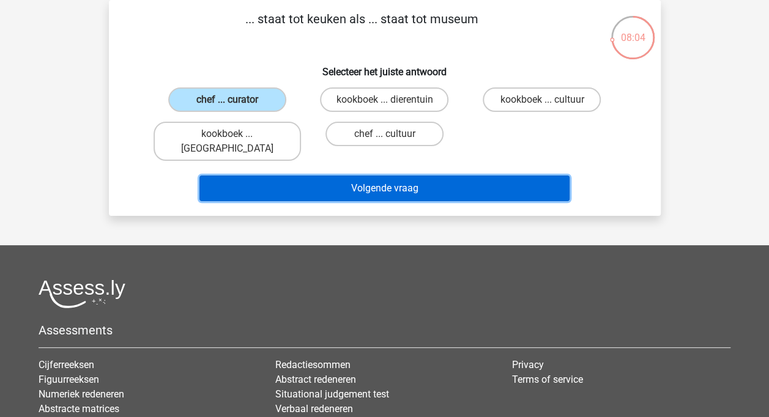
click at [398, 176] on button "Volgende vraag" at bounding box center [384, 189] width 370 height 26
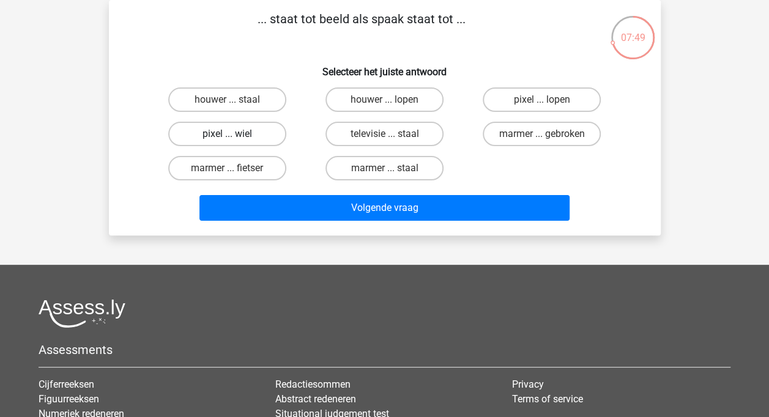
click at [250, 135] on label "pixel ... wiel" at bounding box center [227, 134] width 118 height 24
click at [235, 135] on input "pixel ... wiel" at bounding box center [231, 138] width 8 height 8
radio input "true"
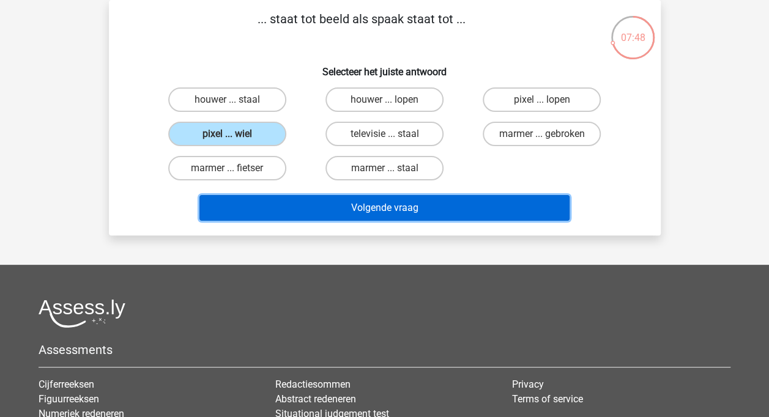
click at [332, 202] on button "Volgende vraag" at bounding box center [384, 208] width 370 height 26
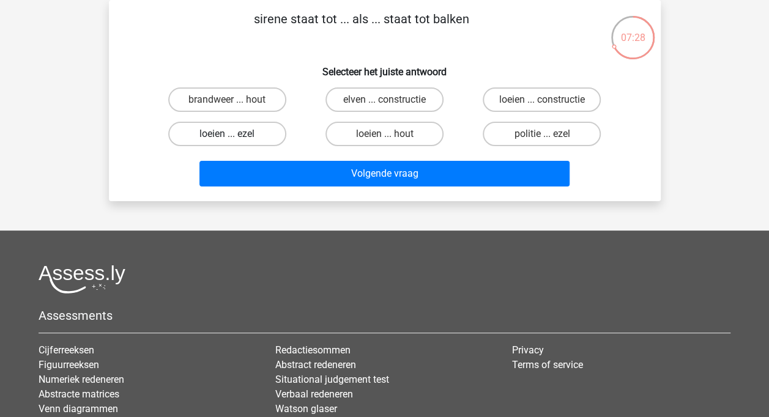
click at [208, 137] on label "loeien ... ezel" at bounding box center [227, 134] width 118 height 24
click at [227, 137] on input "loeien ... ezel" at bounding box center [231, 138] width 8 height 8
radio input "true"
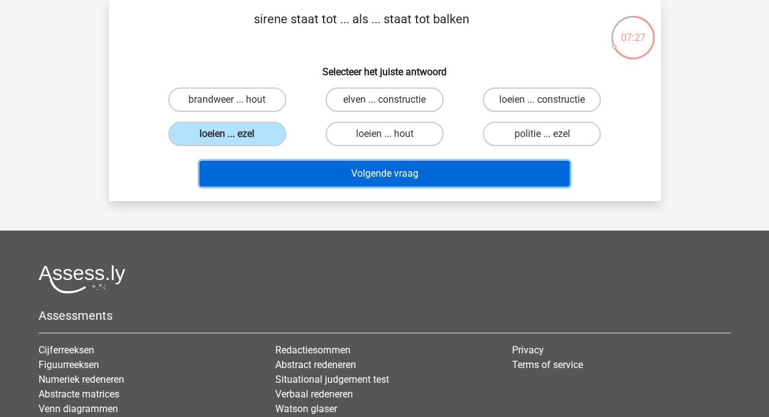
click at [405, 171] on button "Volgende vraag" at bounding box center [384, 174] width 370 height 26
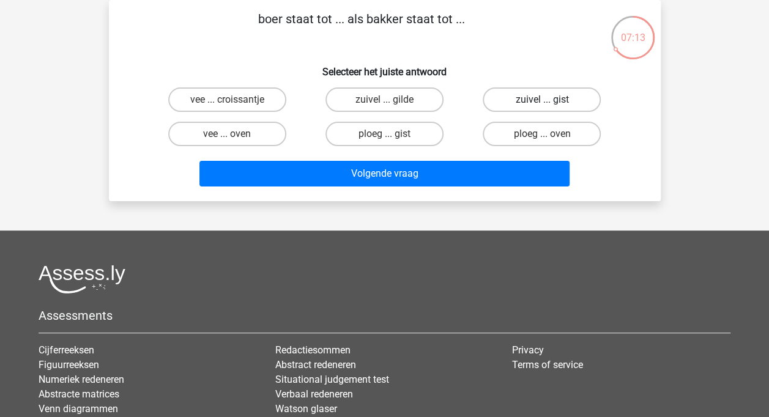
click at [514, 102] on label "zuivel ... gist" at bounding box center [542, 99] width 118 height 24
click at [542, 102] on input "zuivel ... gist" at bounding box center [546, 104] width 8 height 8
radio input "true"
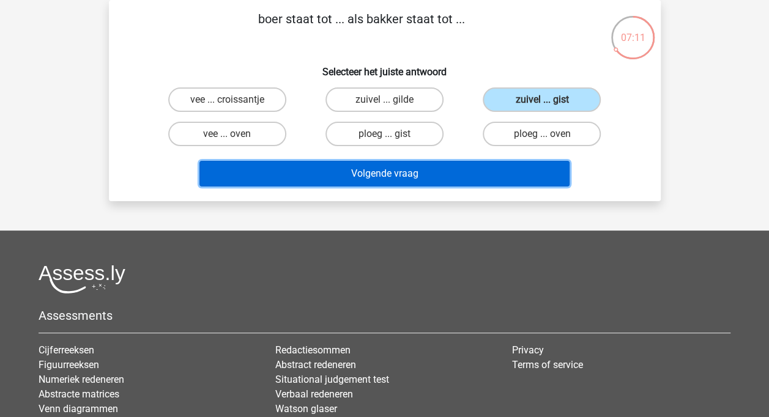
click at [374, 172] on button "Volgende vraag" at bounding box center [384, 174] width 370 height 26
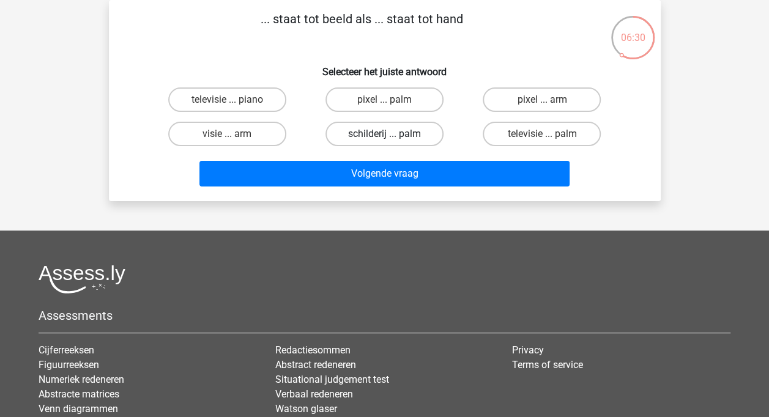
click at [390, 132] on label "schilderij ... palm" at bounding box center [384, 134] width 118 height 24
click at [390, 134] on input "schilderij ... palm" at bounding box center [388, 138] width 8 height 8
radio input "true"
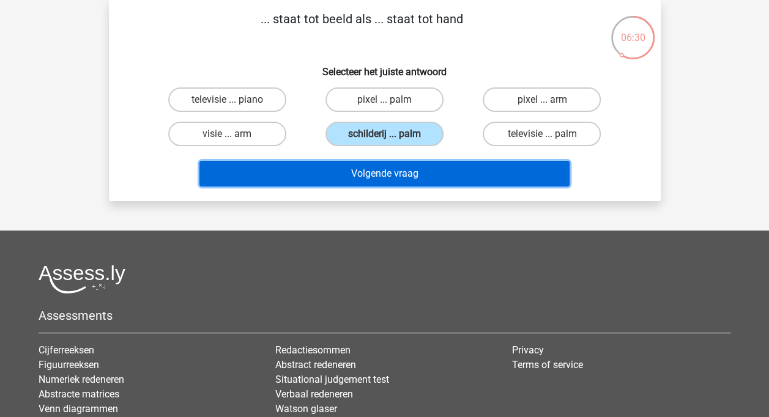
click at [383, 171] on button "Volgende vraag" at bounding box center [384, 174] width 370 height 26
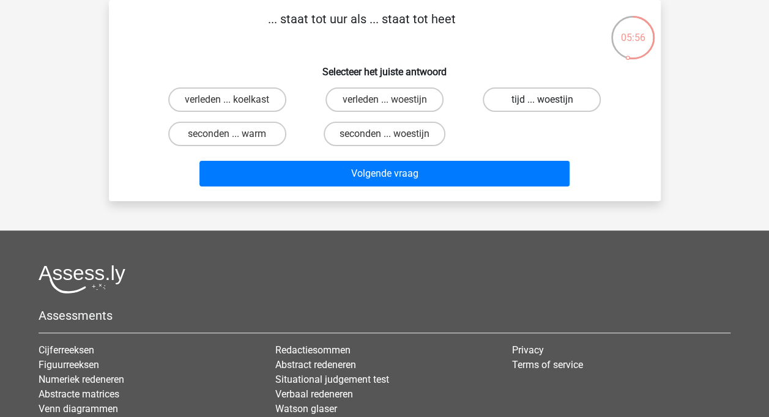
click at [511, 98] on label "tijd ... woestijn" at bounding box center [542, 99] width 118 height 24
click at [542, 100] on input "tijd ... woestijn" at bounding box center [546, 104] width 8 height 8
radio input "true"
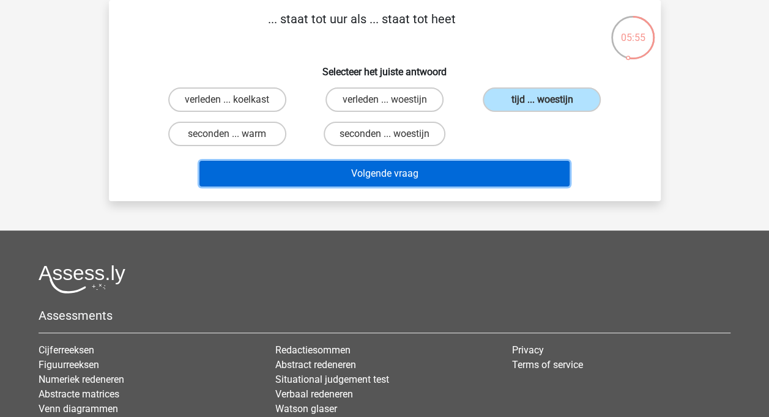
click at [459, 176] on button "Volgende vraag" at bounding box center [384, 174] width 370 height 26
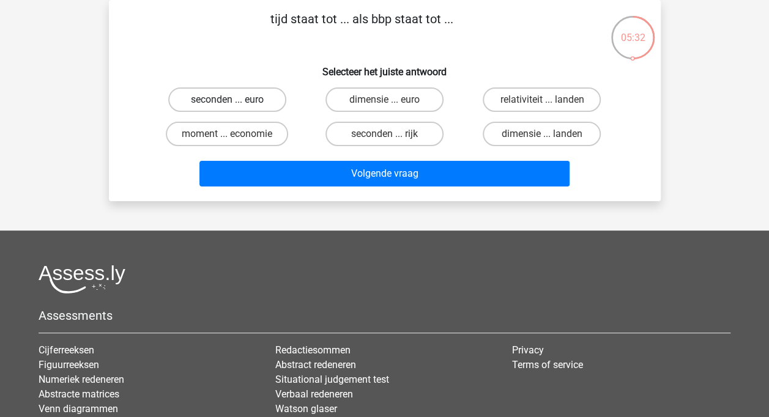
click at [245, 100] on label "seconden ... euro" at bounding box center [227, 99] width 118 height 24
click at [235, 100] on input "seconden ... euro" at bounding box center [231, 104] width 8 height 8
radio input "true"
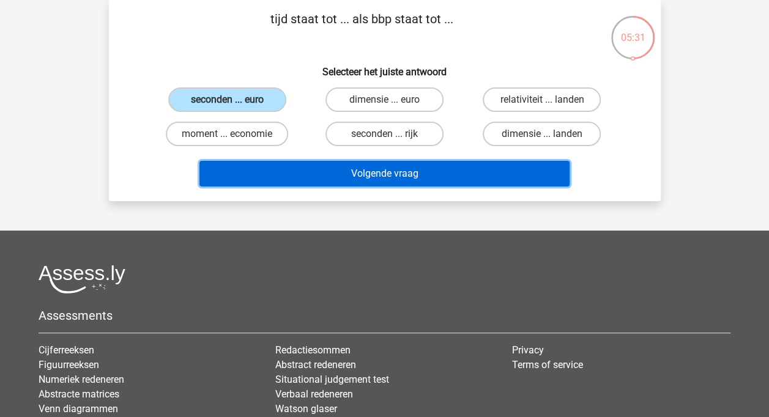
click at [443, 173] on button "Volgende vraag" at bounding box center [384, 174] width 370 height 26
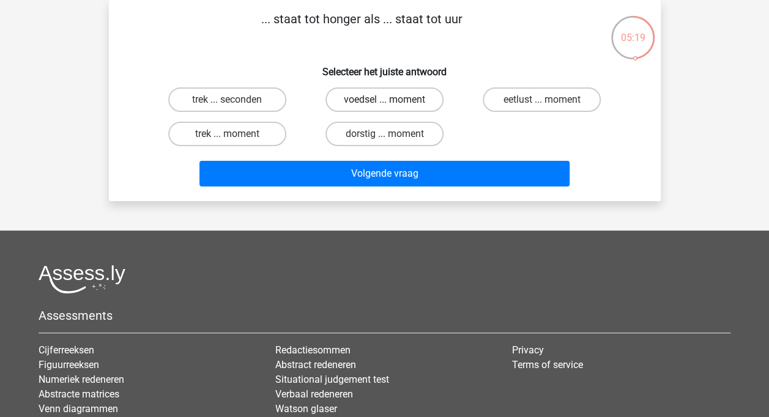
click at [401, 103] on label "voedsel ... moment" at bounding box center [384, 99] width 118 height 24
click at [392, 103] on input "voedsel ... moment" at bounding box center [388, 104] width 8 height 8
radio input "true"
click at [528, 109] on label "eetlust ... moment" at bounding box center [542, 99] width 118 height 24
click at [542, 108] on input "eetlust ... moment" at bounding box center [546, 104] width 8 height 8
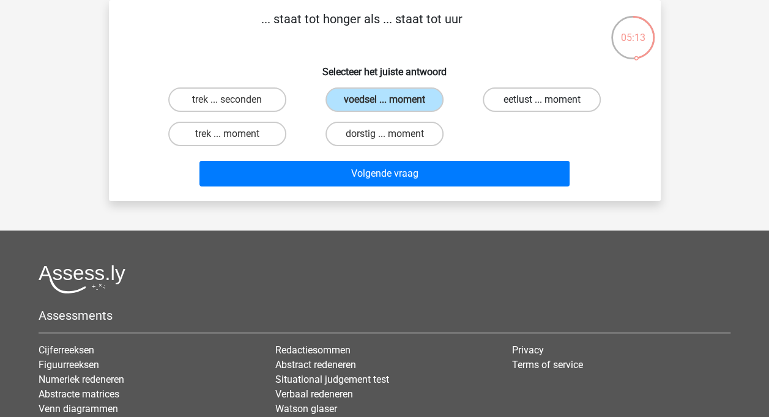
radio input "true"
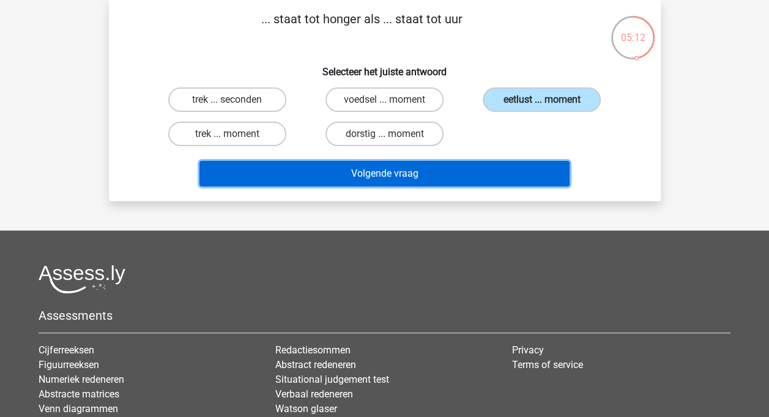
click at [460, 174] on button "Volgende vraag" at bounding box center [384, 174] width 370 height 26
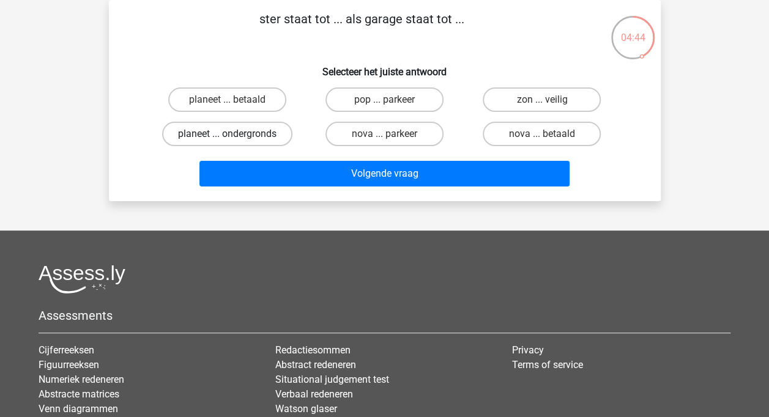
click at [251, 133] on label "planeet ... ondergronds" at bounding box center [227, 134] width 130 height 24
click at [235, 134] on input "planeet ... ondergronds" at bounding box center [231, 138] width 8 height 8
radio input "true"
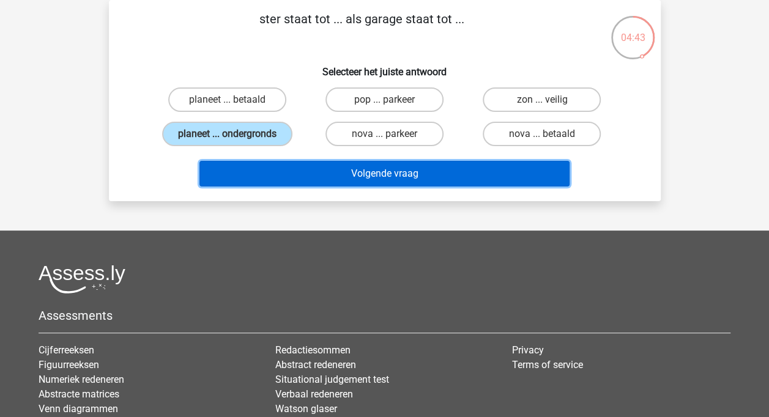
click at [305, 174] on button "Volgende vraag" at bounding box center [384, 174] width 370 height 26
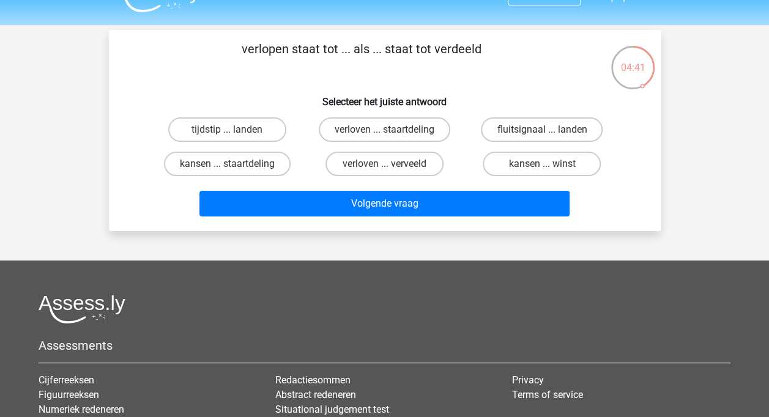
scroll to position [0, 0]
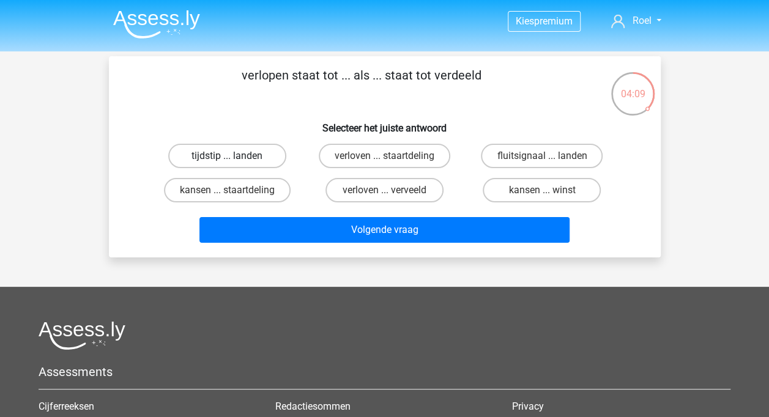
click at [245, 151] on label "tijdstip ... landen" at bounding box center [227, 156] width 118 height 24
click at [235, 156] on input "tijdstip ... landen" at bounding box center [231, 160] width 8 height 8
radio input "true"
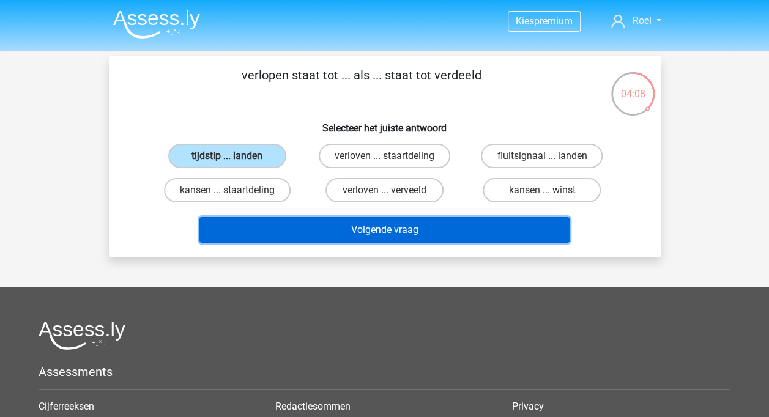
click at [360, 236] on button "Volgende vraag" at bounding box center [384, 230] width 370 height 26
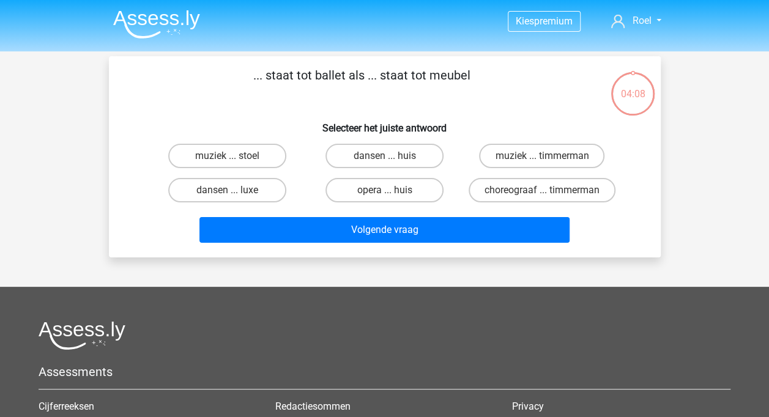
scroll to position [56, 0]
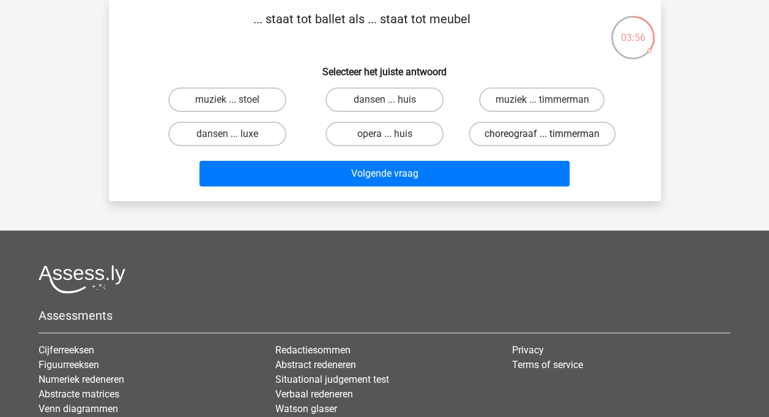
click at [550, 146] on label "choreograaf ... timmerman" at bounding box center [542, 134] width 147 height 24
click at [550, 142] on input "choreograaf ... timmerman" at bounding box center [546, 138] width 8 height 8
radio input "true"
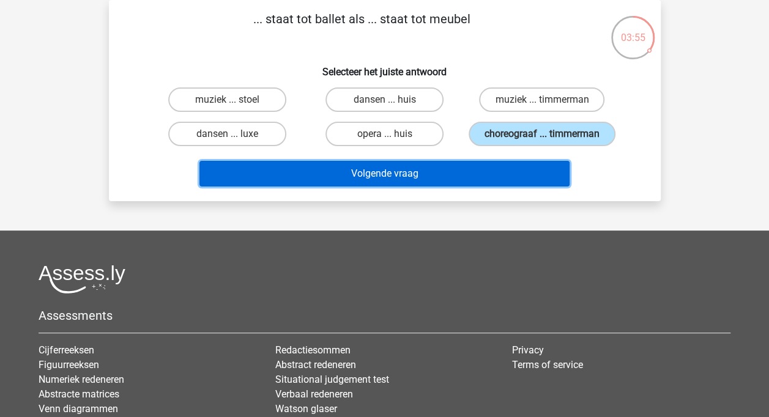
click at [492, 187] on button "Volgende vraag" at bounding box center [384, 174] width 370 height 26
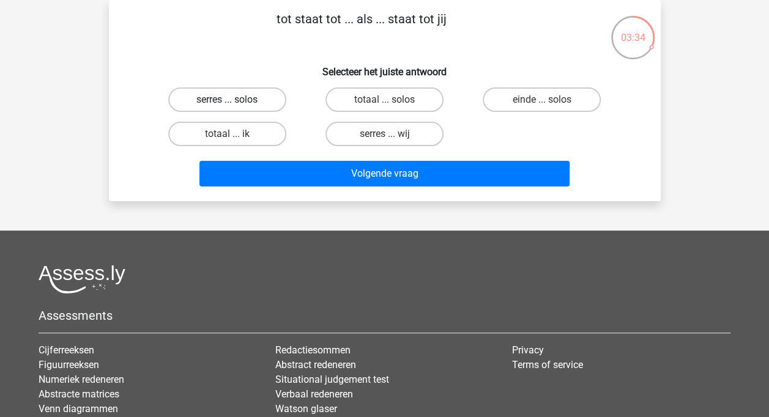
click at [250, 102] on label "serres ... solos" at bounding box center [227, 99] width 118 height 24
click at [235, 102] on input "serres ... solos" at bounding box center [231, 104] width 8 height 8
radio input "true"
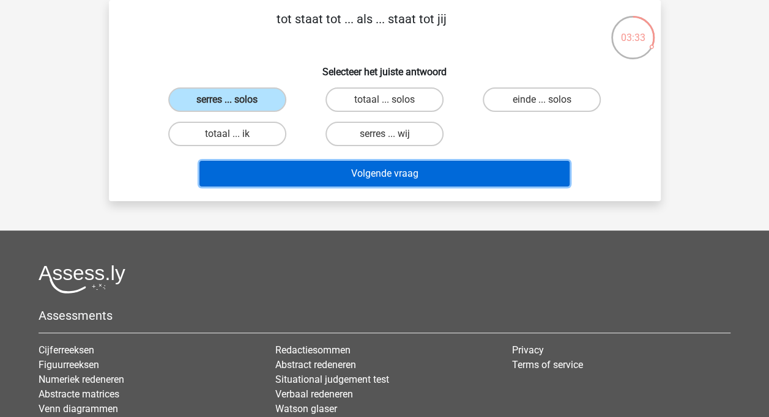
click at [373, 180] on button "Volgende vraag" at bounding box center [384, 174] width 370 height 26
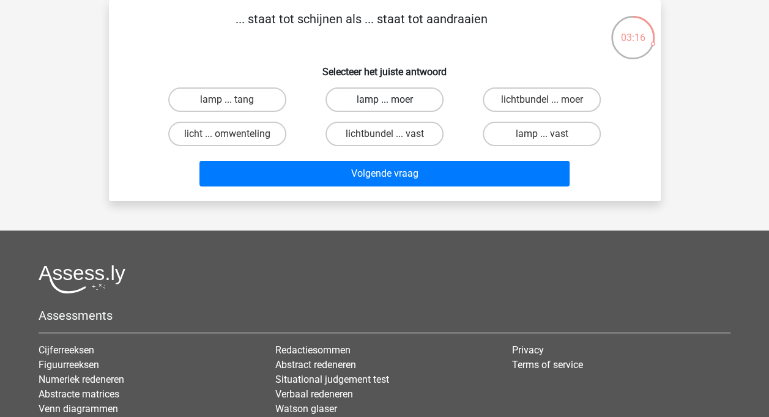
click at [373, 98] on label "lamp ... moer" at bounding box center [384, 99] width 118 height 24
click at [384, 100] on input "lamp ... moer" at bounding box center [388, 104] width 8 height 8
radio input "true"
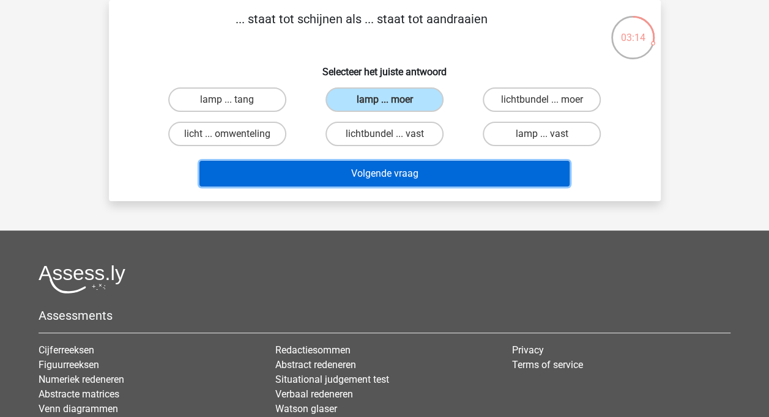
click at [366, 181] on button "Volgende vraag" at bounding box center [384, 174] width 370 height 26
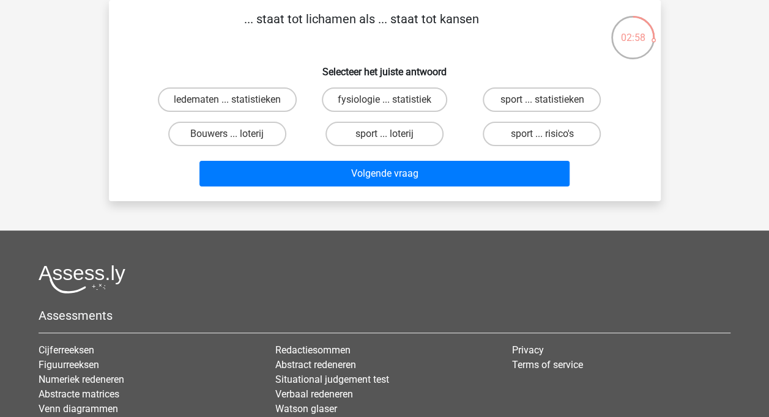
click at [385, 102] on input "fysiologie ... statistiek" at bounding box center [388, 104] width 8 height 8
radio input "true"
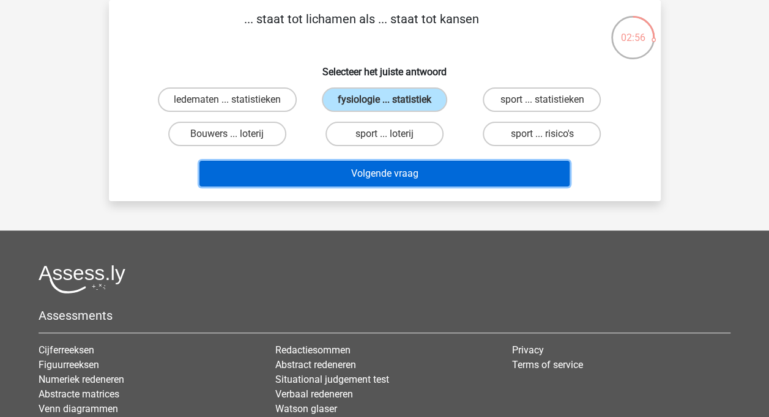
click at [366, 176] on button "Volgende vraag" at bounding box center [384, 174] width 370 height 26
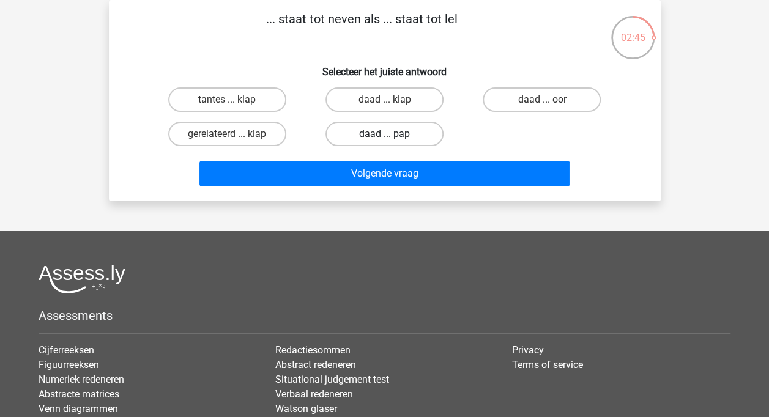
click at [372, 135] on label "daad ... pap" at bounding box center [384, 134] width 118 height 24
click at [384, 135] on input "daad ... pap" at bounding box center [388, 138] width 8 height 8
radio input "true"
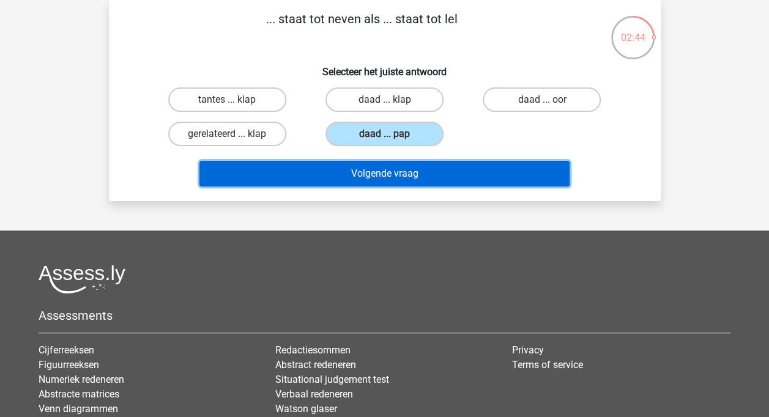
click at [376, 178] on button "Volgende vraag" at bounding box center [384, 174] width 370 height 26
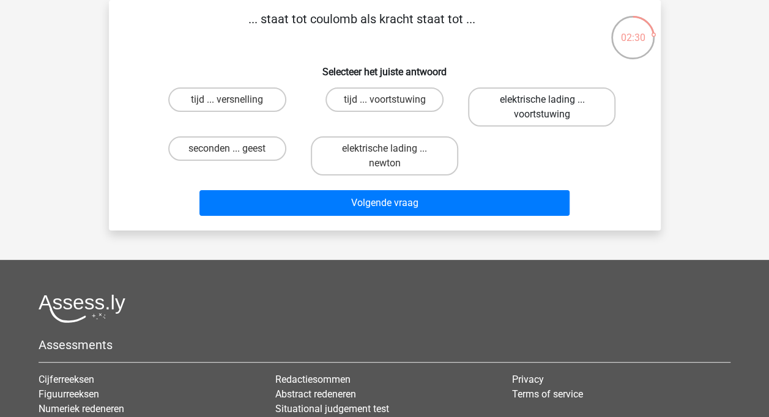
click at [512, 109] on label "elektrische lading ... voortstuwing" at bounding box center [541, 106] width 147 height 39
click at [542, 108] on input "elektrische lading ... voortstuwing" at bounding box center [546, 104] width 8 height 8
radio input "true"
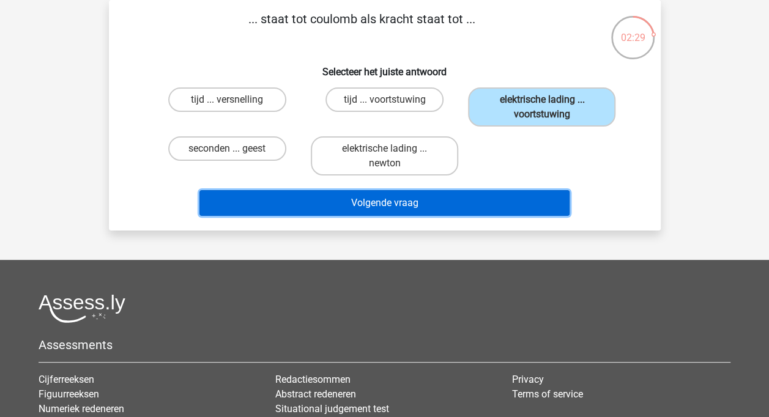
click at [409, 199] on button "Volgende vraag" at bounding box center [384, 203] width 370 height 26
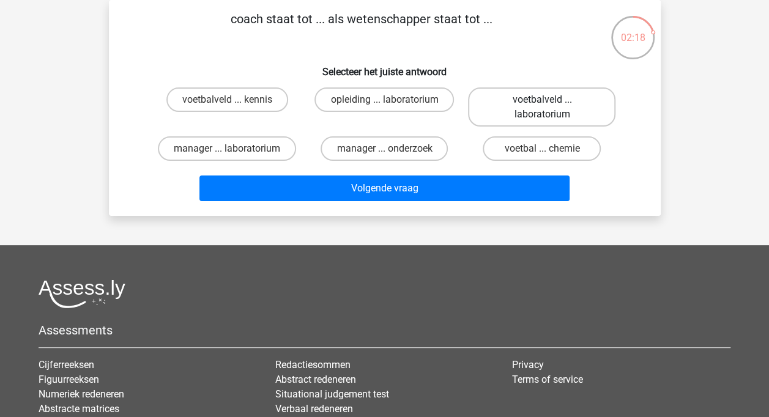
click at [557, 111] on label "voetbalveld ... laboratorium" at bounding box center [541, 106] width 147 height 39
click at [550, 108] on input "voetbalveld ... laboratorium" at bounding box center [546, 104] width 8 height 8
radio input "true"
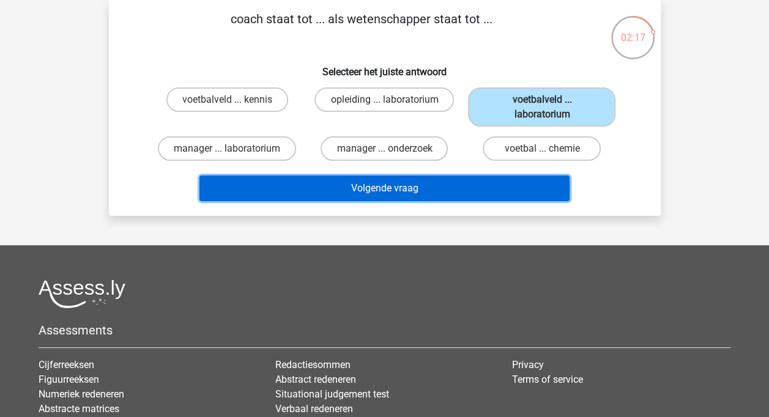
click at [423, 188] on button "Volgende vraag" at bounding box center [384, 189] width 370 height 26
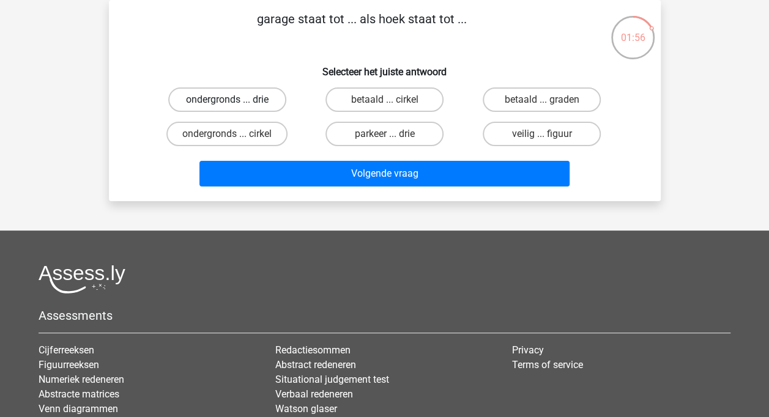
click at [239, 105] on label "ondergronds ... drie" at bounding box center [227, 99] width 118 height 24
click at [235, 105] on input "ondergronds ... drie" at bounding box center [231, 104] width 8 height 8
radio input "true"
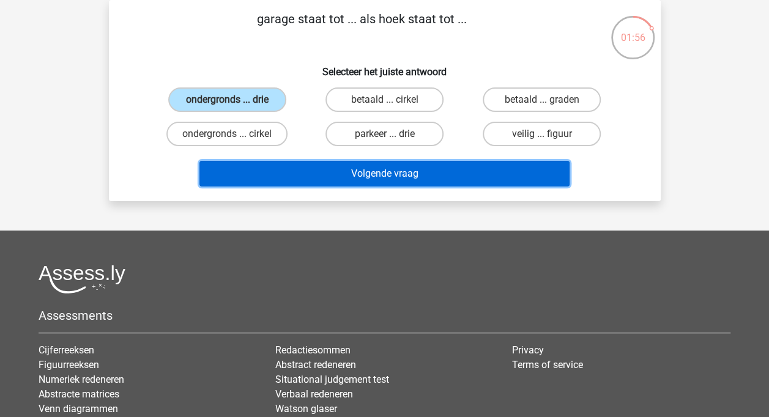
click at [329, 177] on button "Volgende vraag" at bounding box center [384, 174] width 370 height 26
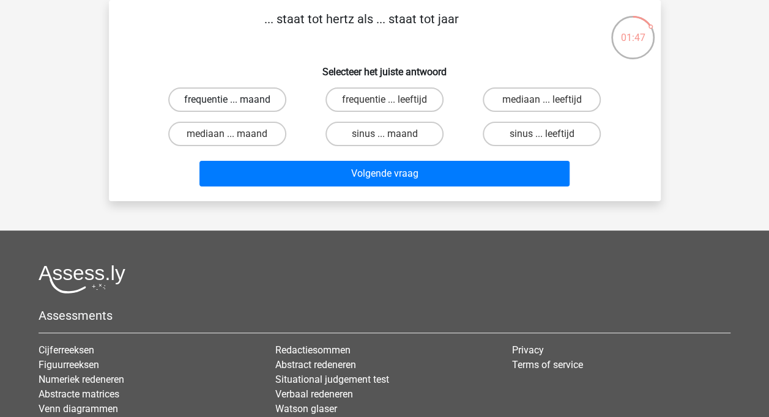
click at [248, 97] on label "frequentie ... maand" at bounding box center [227, 99] width 118 height 24
click at [235, 100] on input "frequentie ... maand" at bounding box center [231, 104] width 8 height 8
radio input "true"
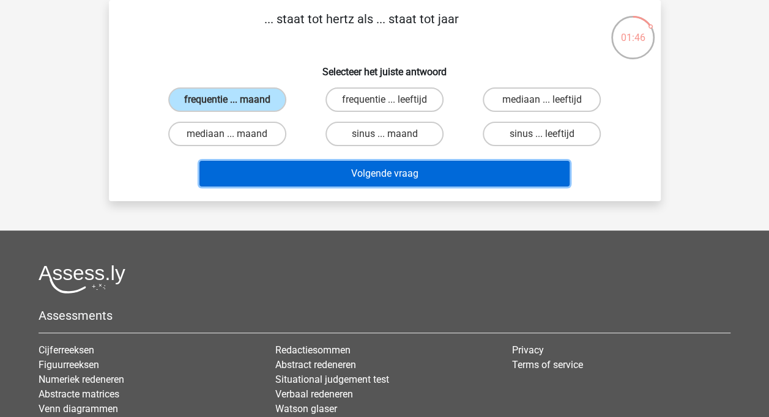
click at [366, 168] on button "Volgende vraag" at bounding box center [384, 174] width 370 height 26
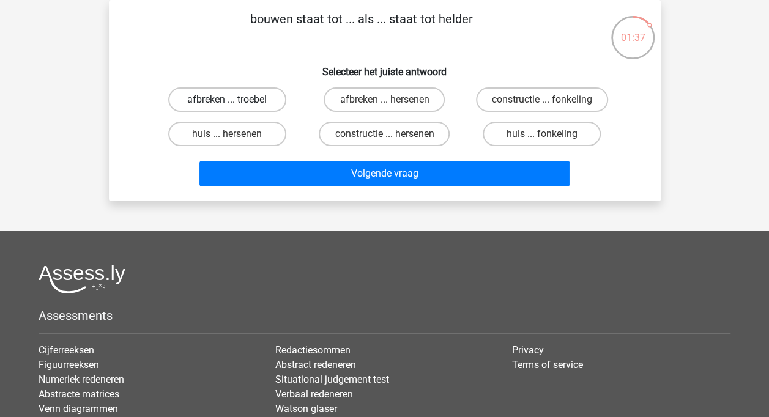
click at [235, 100] on label "afbreken ... troebel" at bounding box center [227, 99] width 118 height 24
click at [235, 100] on input "afbreken ... troebel" at bounding box center [231, 104] width 8 height 8
radio input "true"
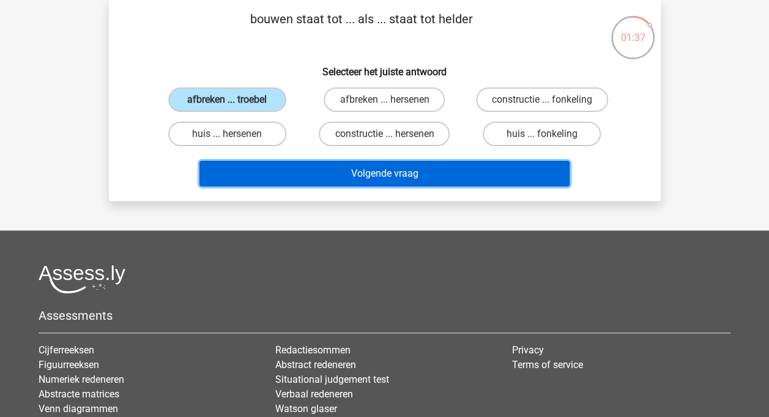
click at [322, 166] on button "Volgende vraag" at bounding box center [384, 174] width 370 height 26
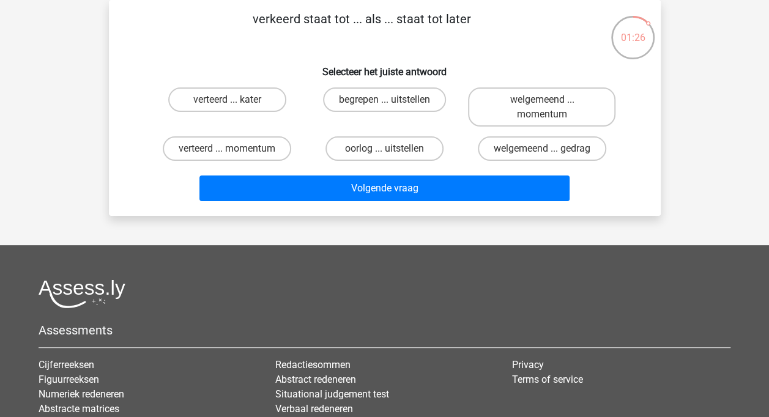
click at [385, 103] on input "begrepen ... uitstellen" at bounding box center [388, 104] width 8 height 8
radio input "true"
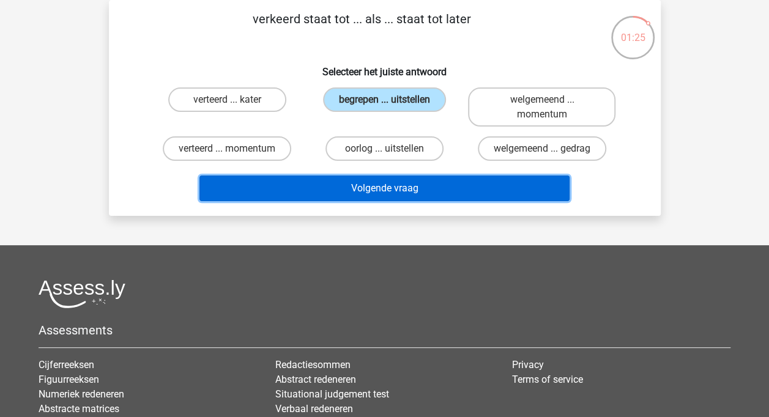
click at [369, 192] on button "Volgende vraag" at bounding box center [384, 189] width 370 height 26
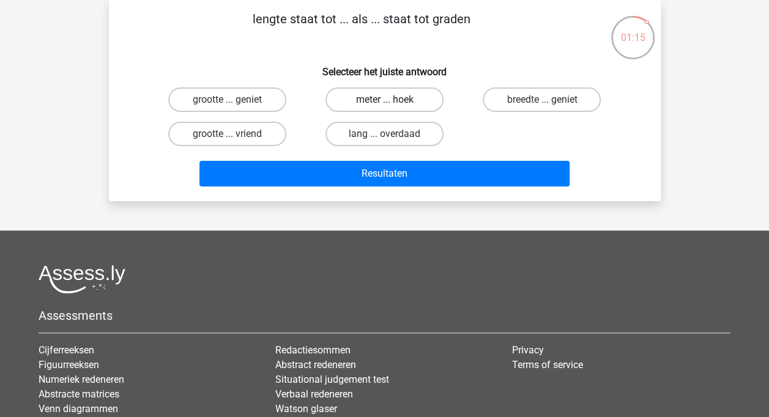
click at [396, 95] on label "meter ... hoek" at bounding box center [384, 99] width 118 height 24
click at [392, 100] on input "meter ... hoek" at bounding box center [388, 104] width 8 height 8
radio input "true"
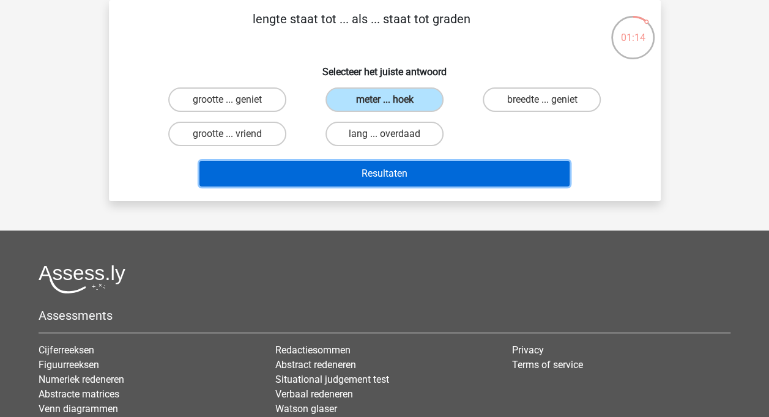
click at [420, 176] on button "Resultaten" at bounding box center [384, 174] width 370 height 26
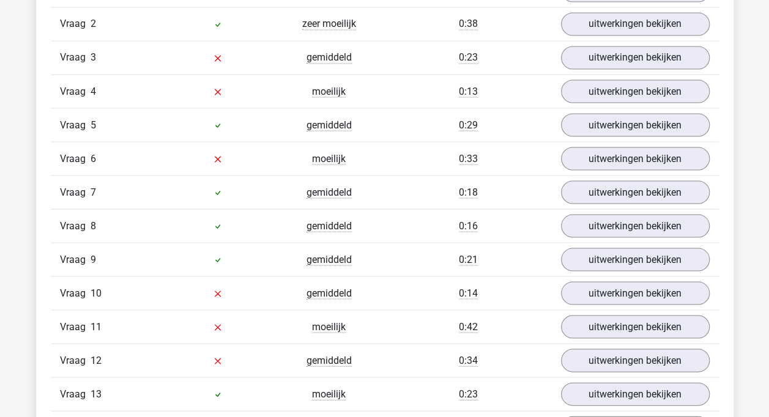
scroll to position [1101, 0]
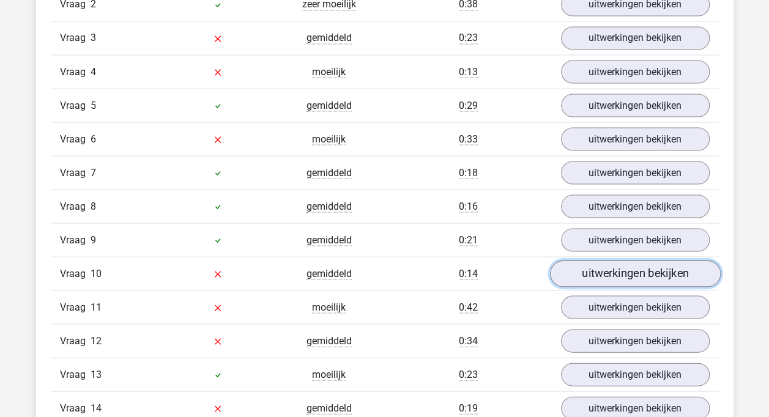
click at [670, 272] on link "uitwerkingen bekijken" at bounding box center [634, 273] width 171 height 27
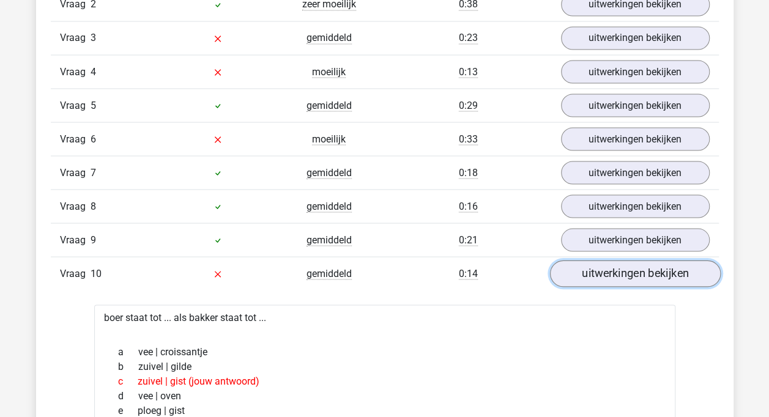
click at [646, 264] on link "uitwerkingen bekijken" at bounding box center [634, 273] width 171 height 27
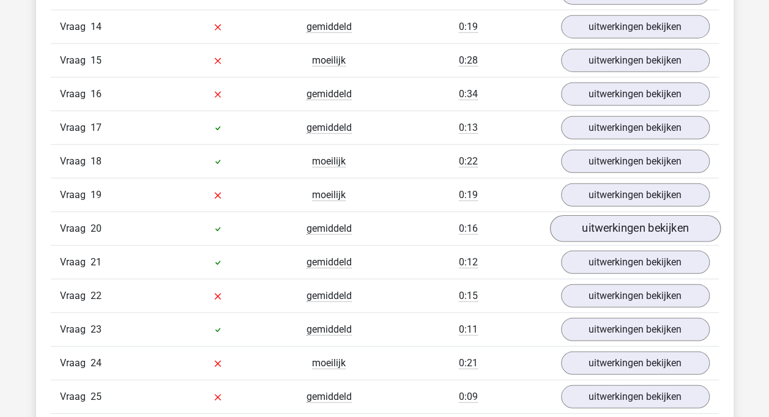
scroll to position [1529, 0]
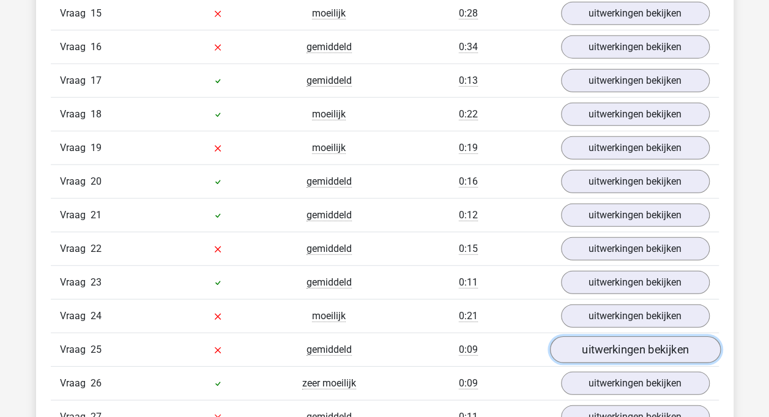
click at [626, 338] on link "uitwerkingen bekijken" at bounding box center [634, 349] width 171 height 27
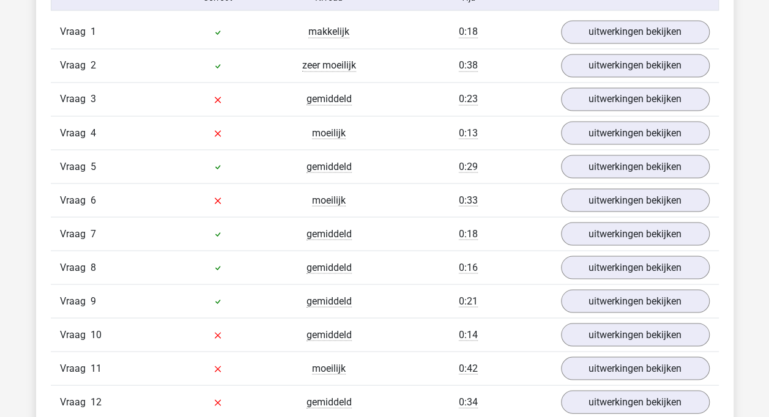
scroll to position [673, 0]
